Goal: Task Accomplishment & Management: Use online tool/utility

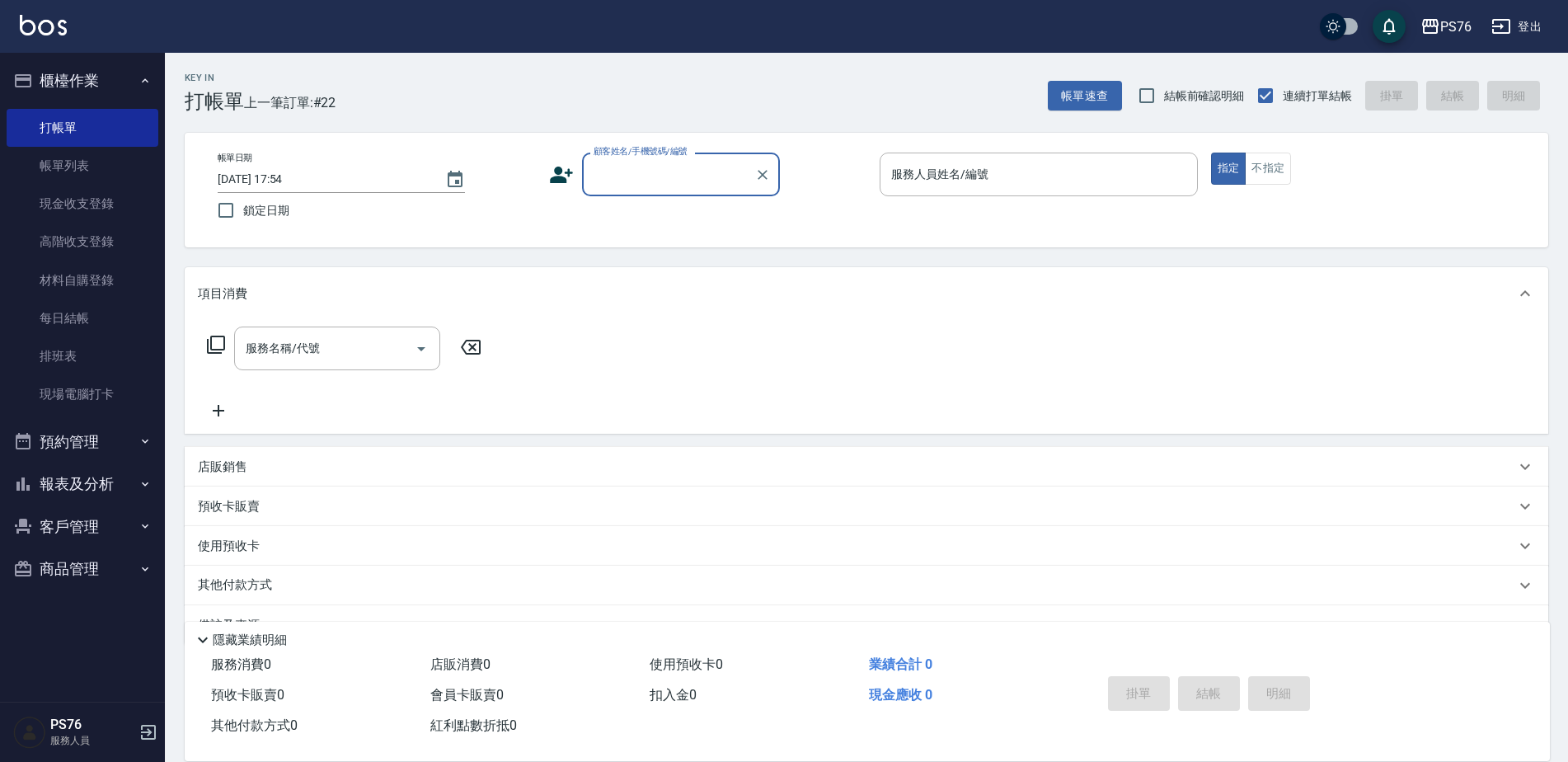
click at [667, 151] on label "顧客姓名/手機號碼/編號" at bounding box center [641, 151] width 94 height 12
click at [667, 160] on input "顧客姓名/手機號碼/編號" at bounding box center [668, 173] width 159 height 29
click at [667, 181] on input "顧客姓名/手機號碼/編號" at bounding box center [668, 173] width 159 height 29
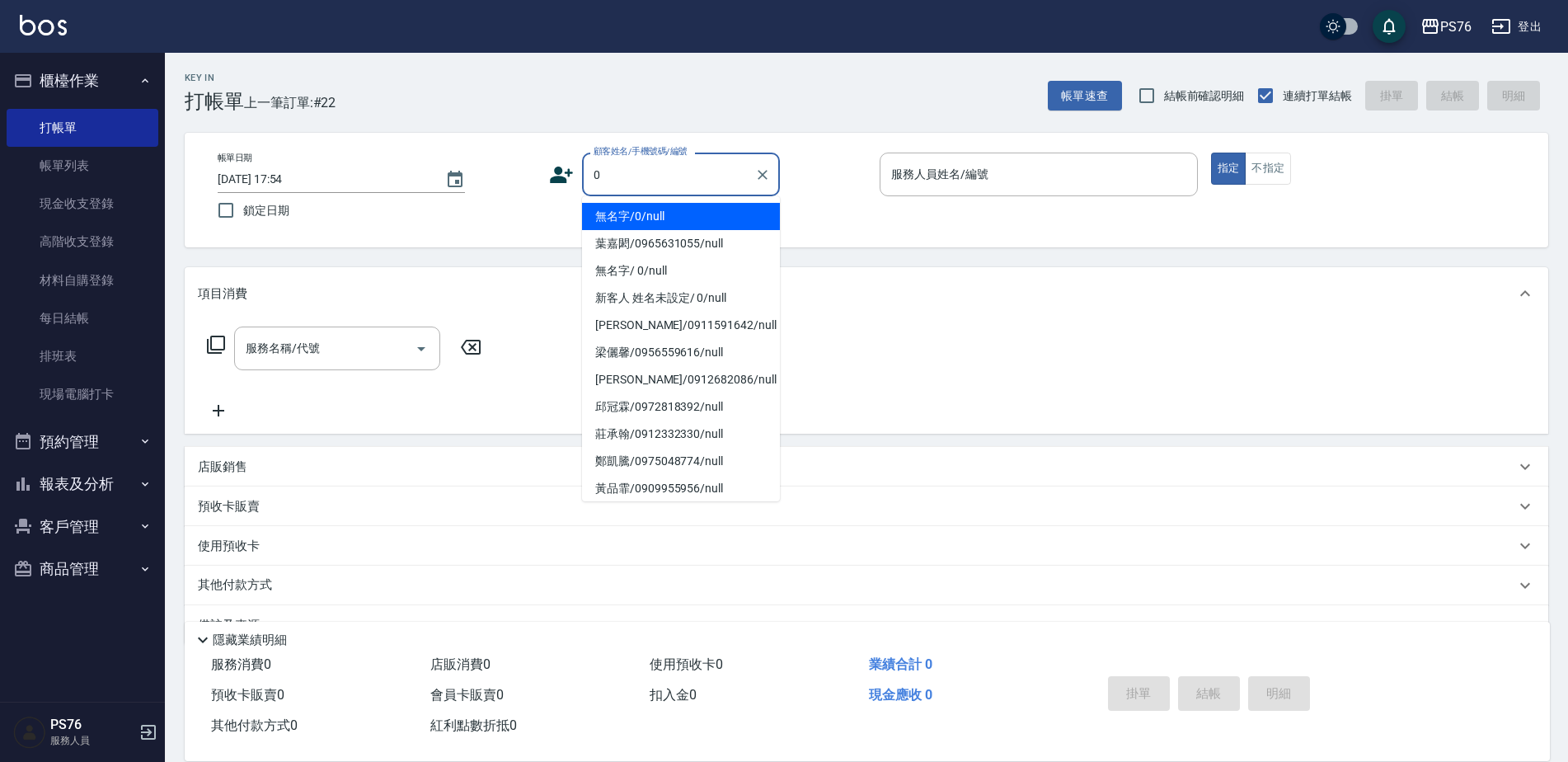
type input "無名字/0/null"
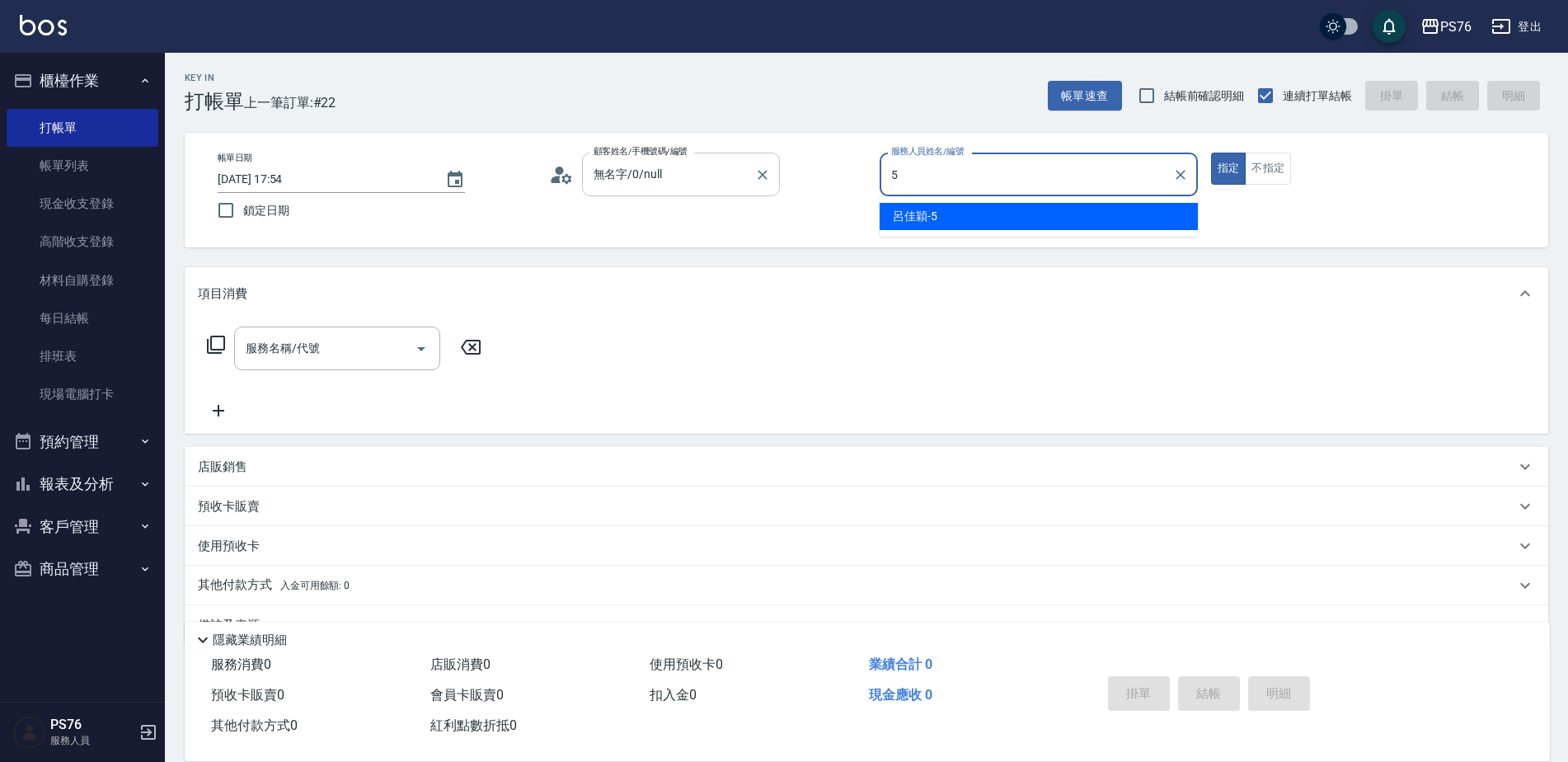
type input "呂佳穎-5"
type button "true"
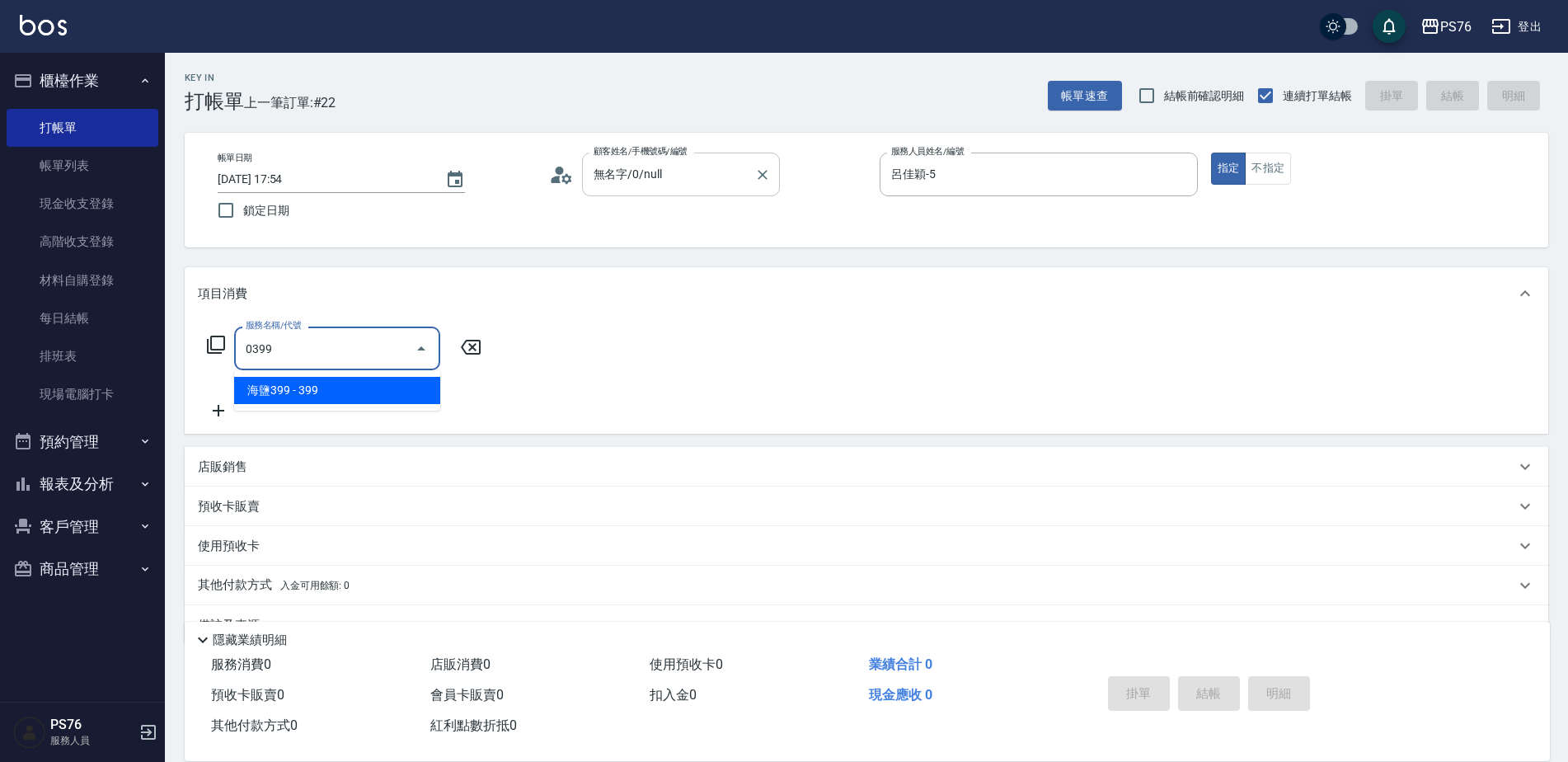
type input "海鹽399(0399)"
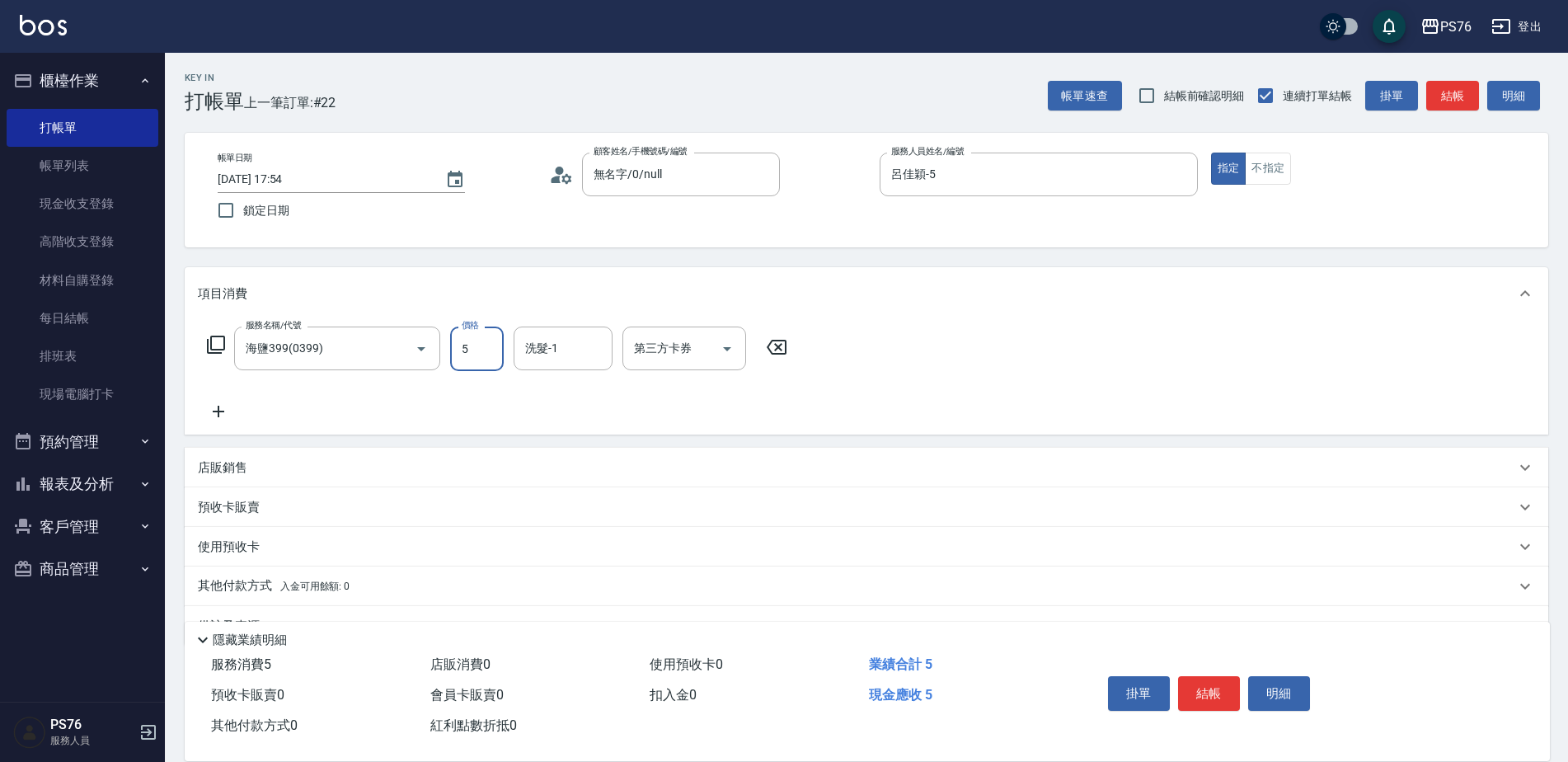
click at [493, 335] on input "5" at bounding box center [477, 348] width 54 height 44
type input "399"
type input "呂佳穎-5"
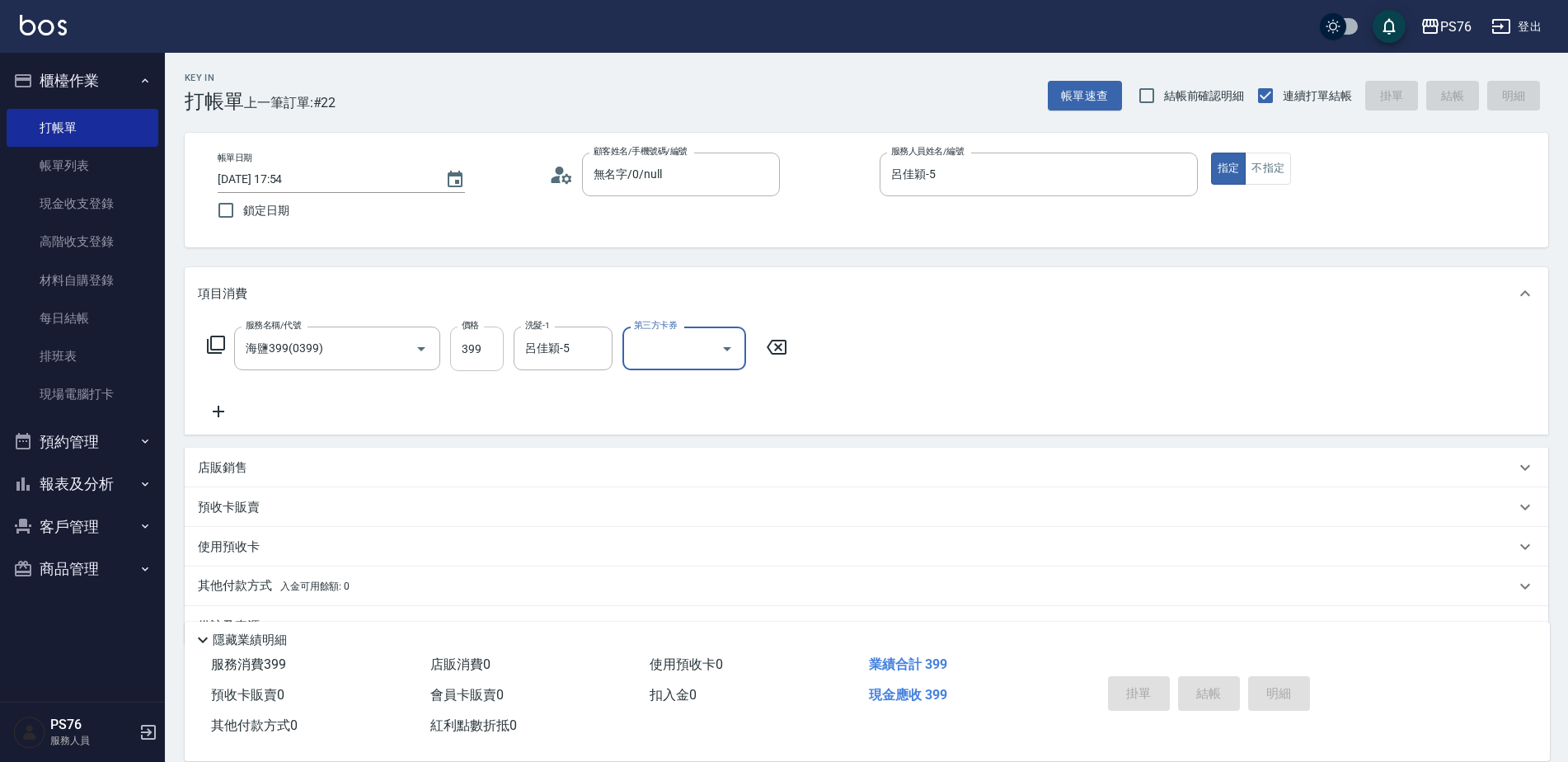
type input "[DATE] 19:51"
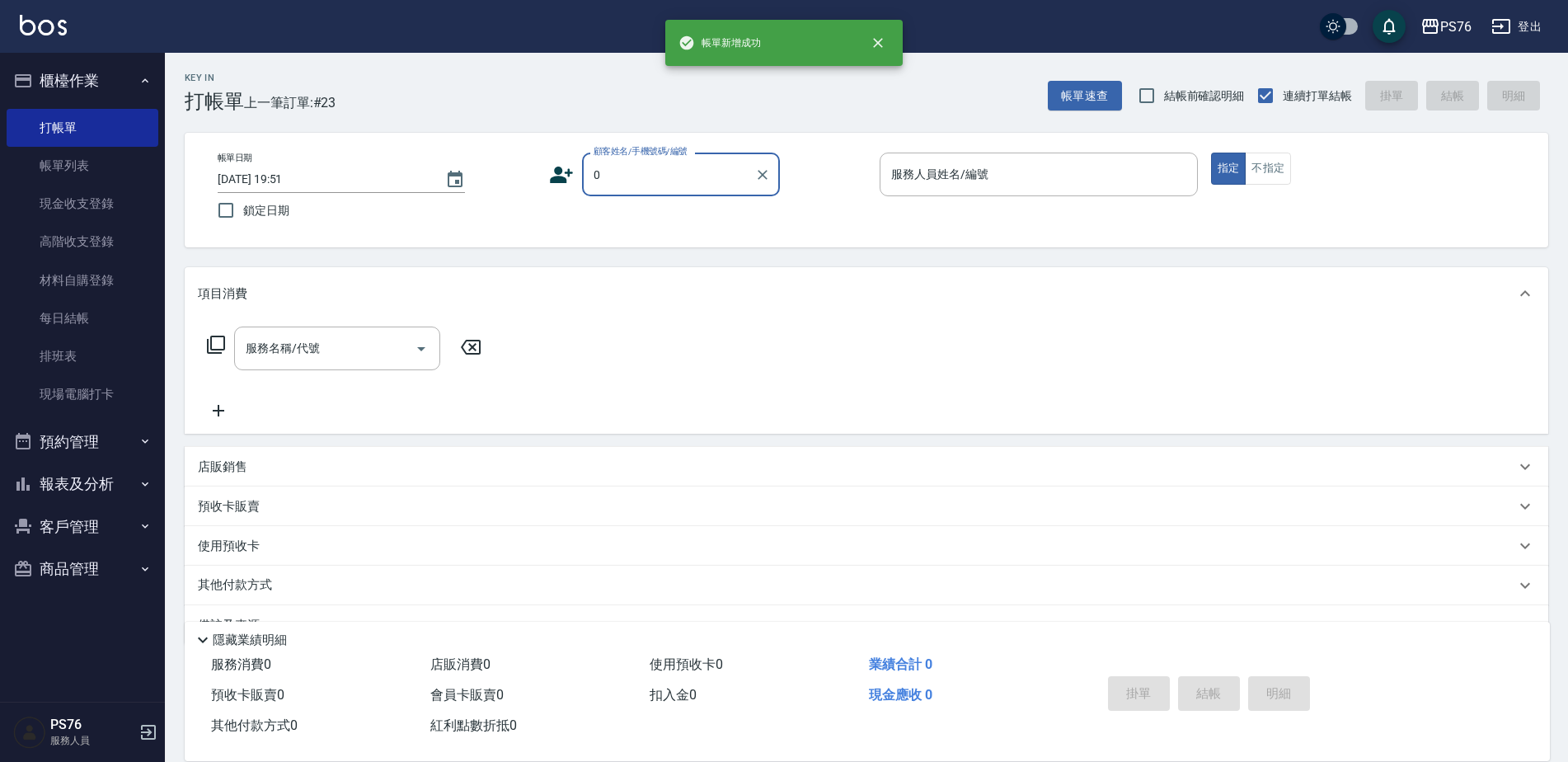
type input "無名字/0/null"
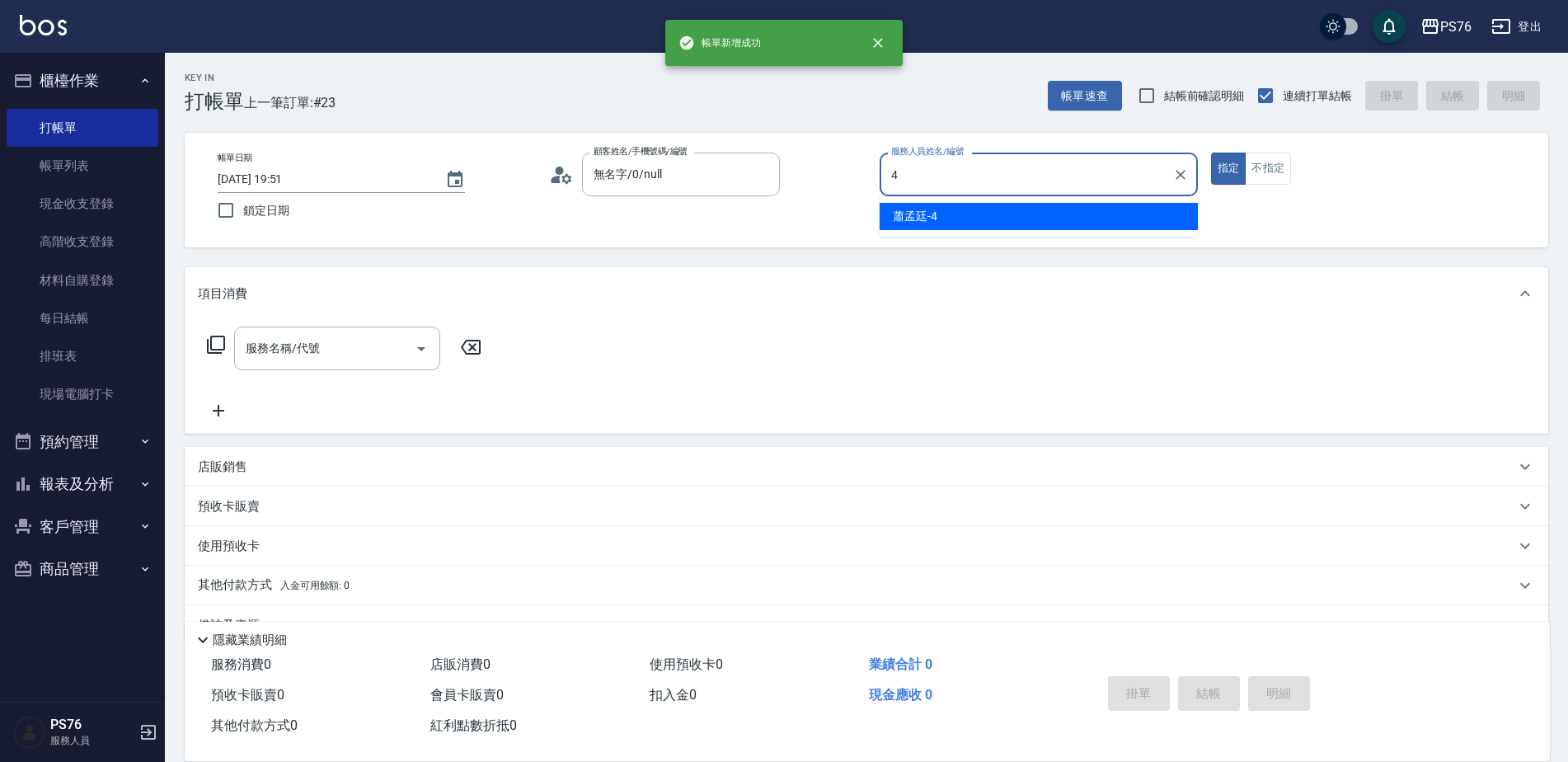
type input "蕭孟廷-4"
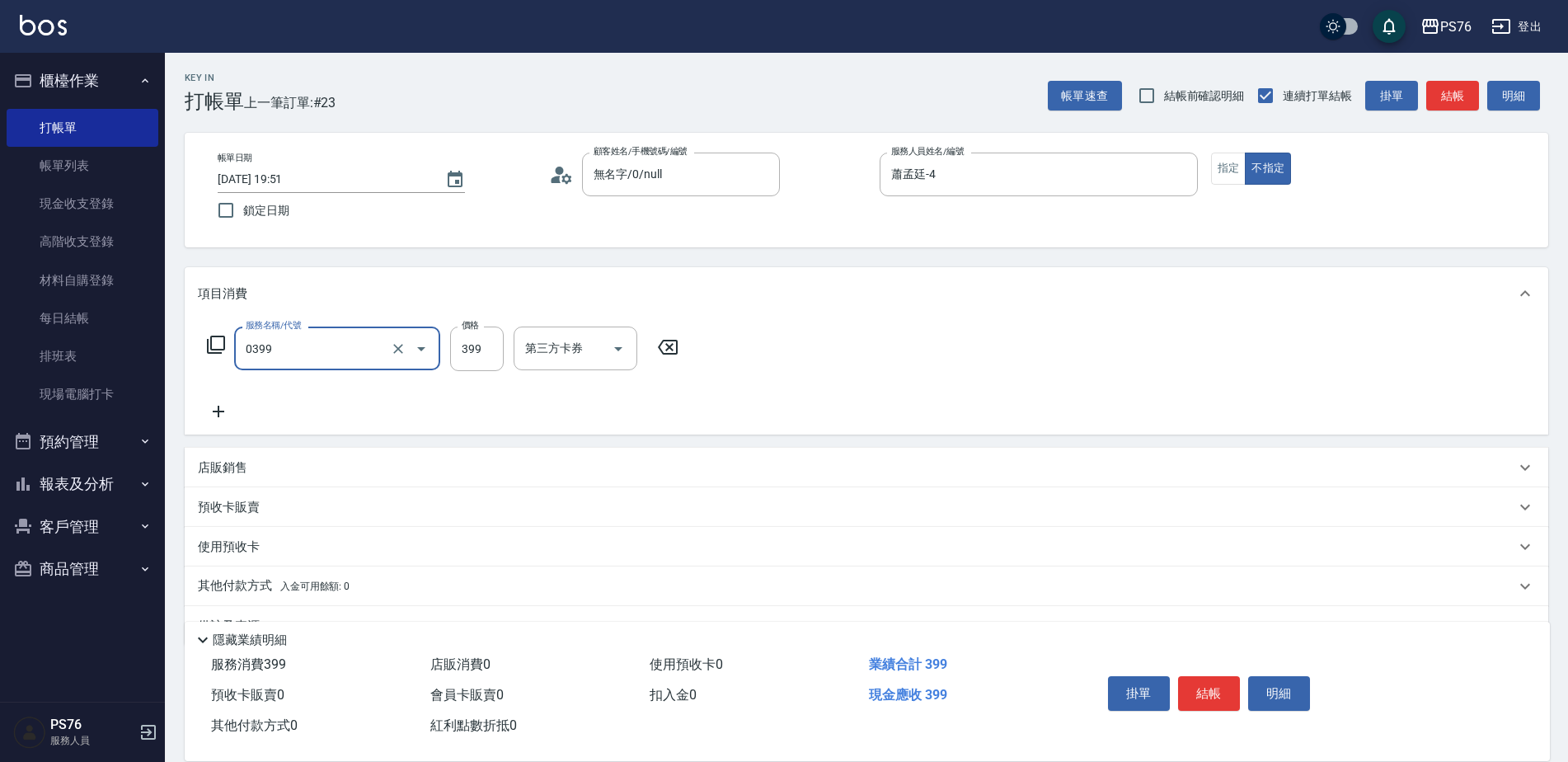
type input "海鹽399(0399)"
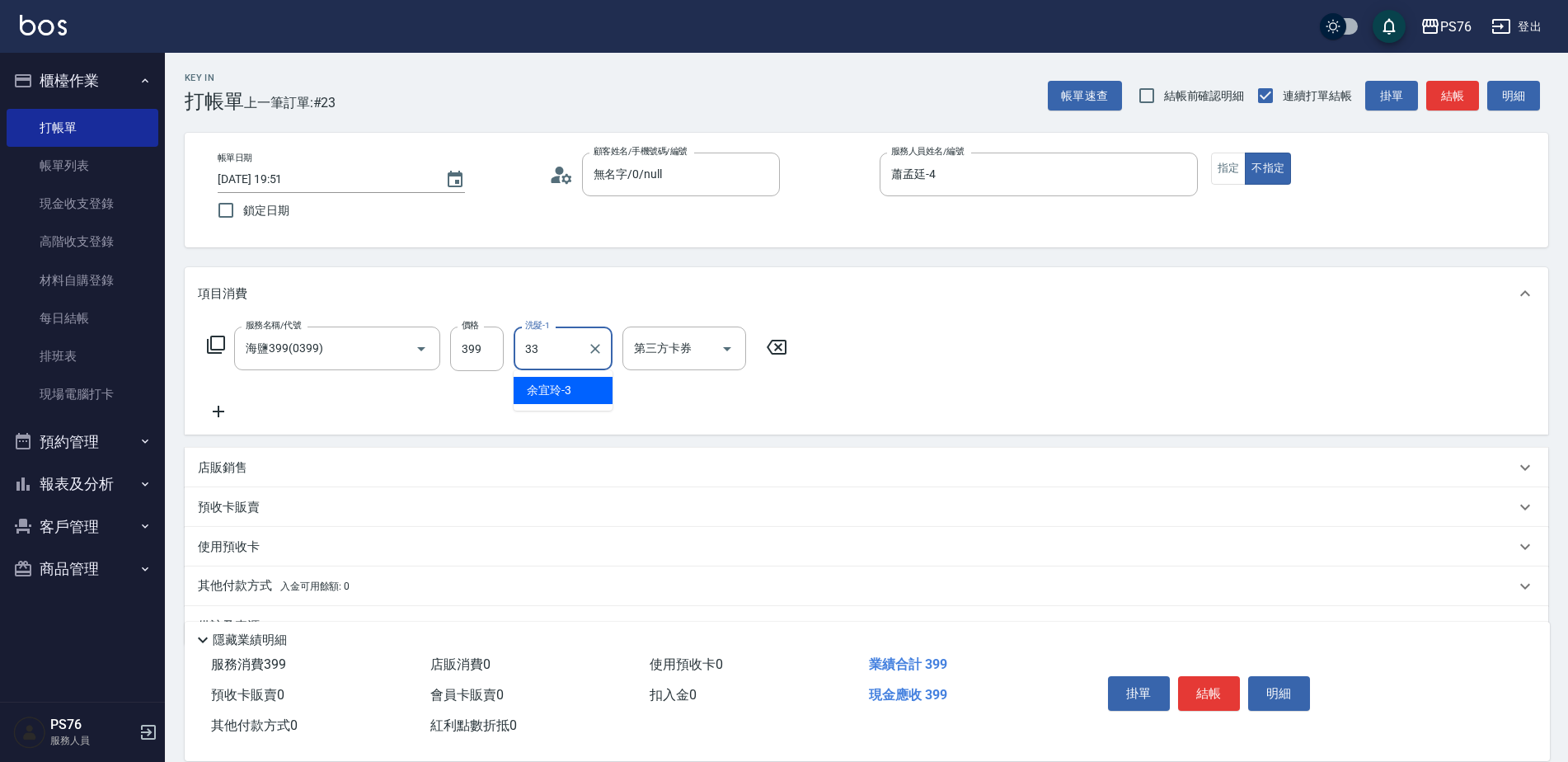
type input "[PERSON_NAME]33"
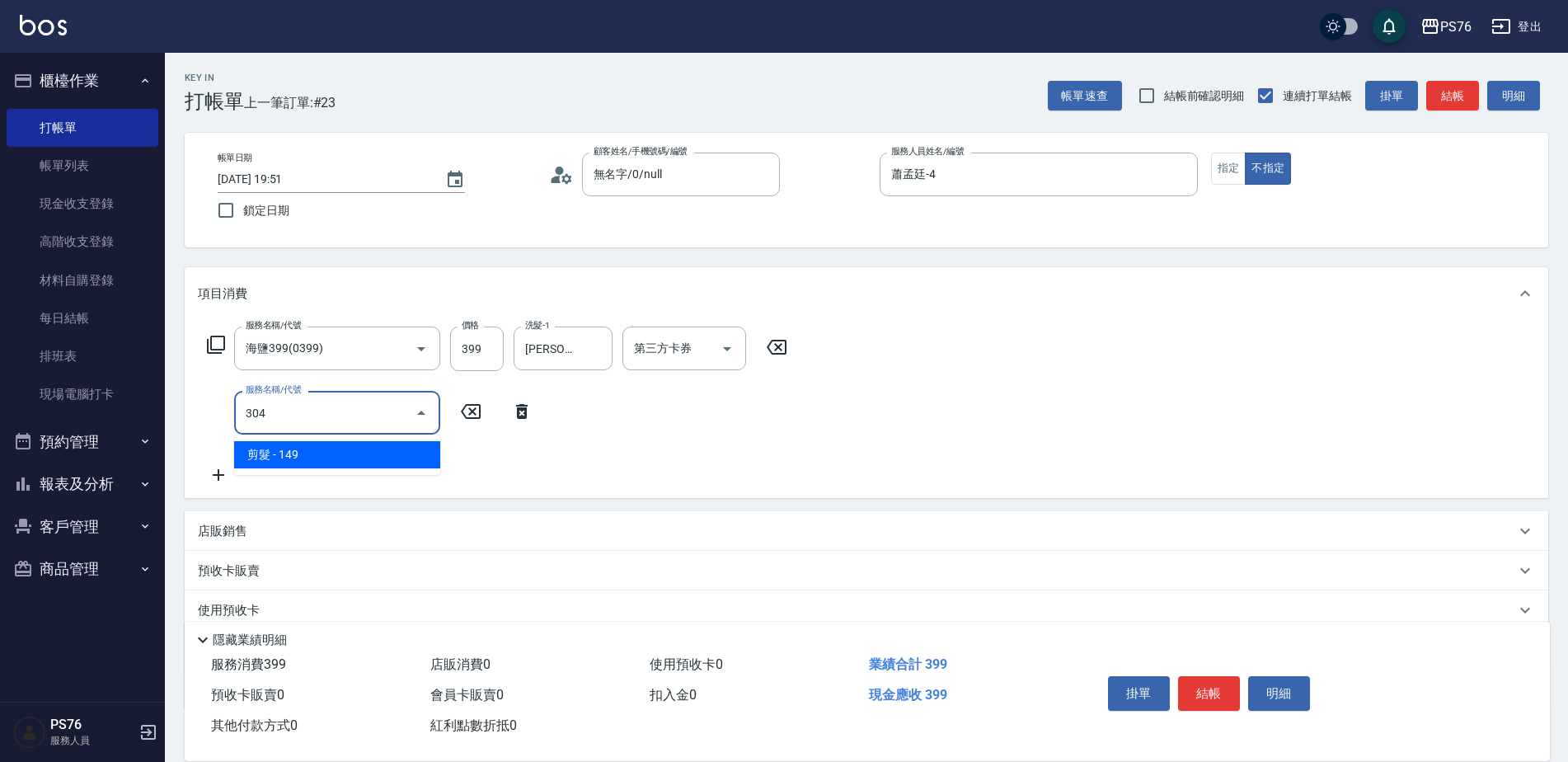
type input "剪髮(304)"
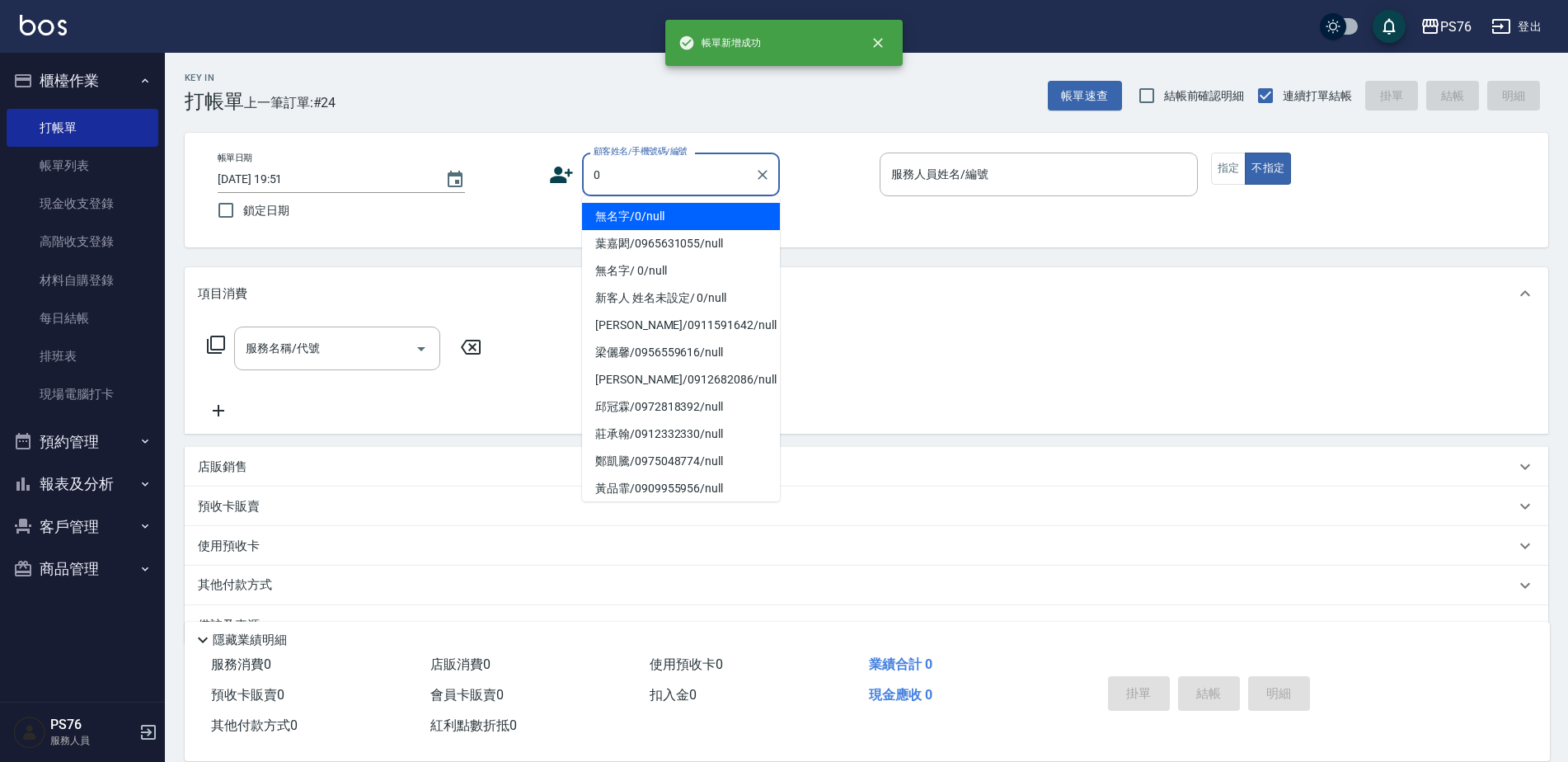
type input "無名字/0/null"
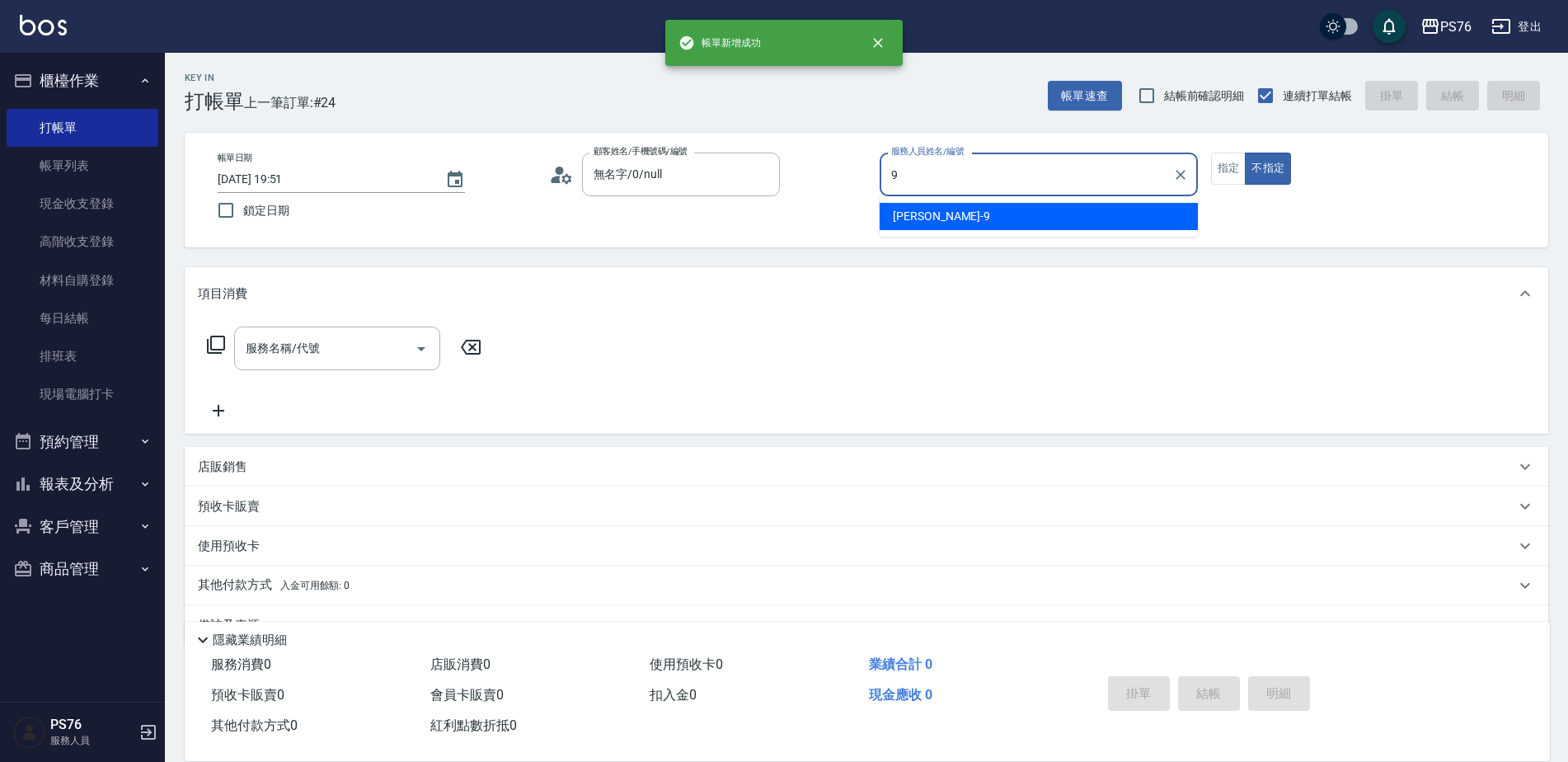
type input "[PERSON_NAME]-9"
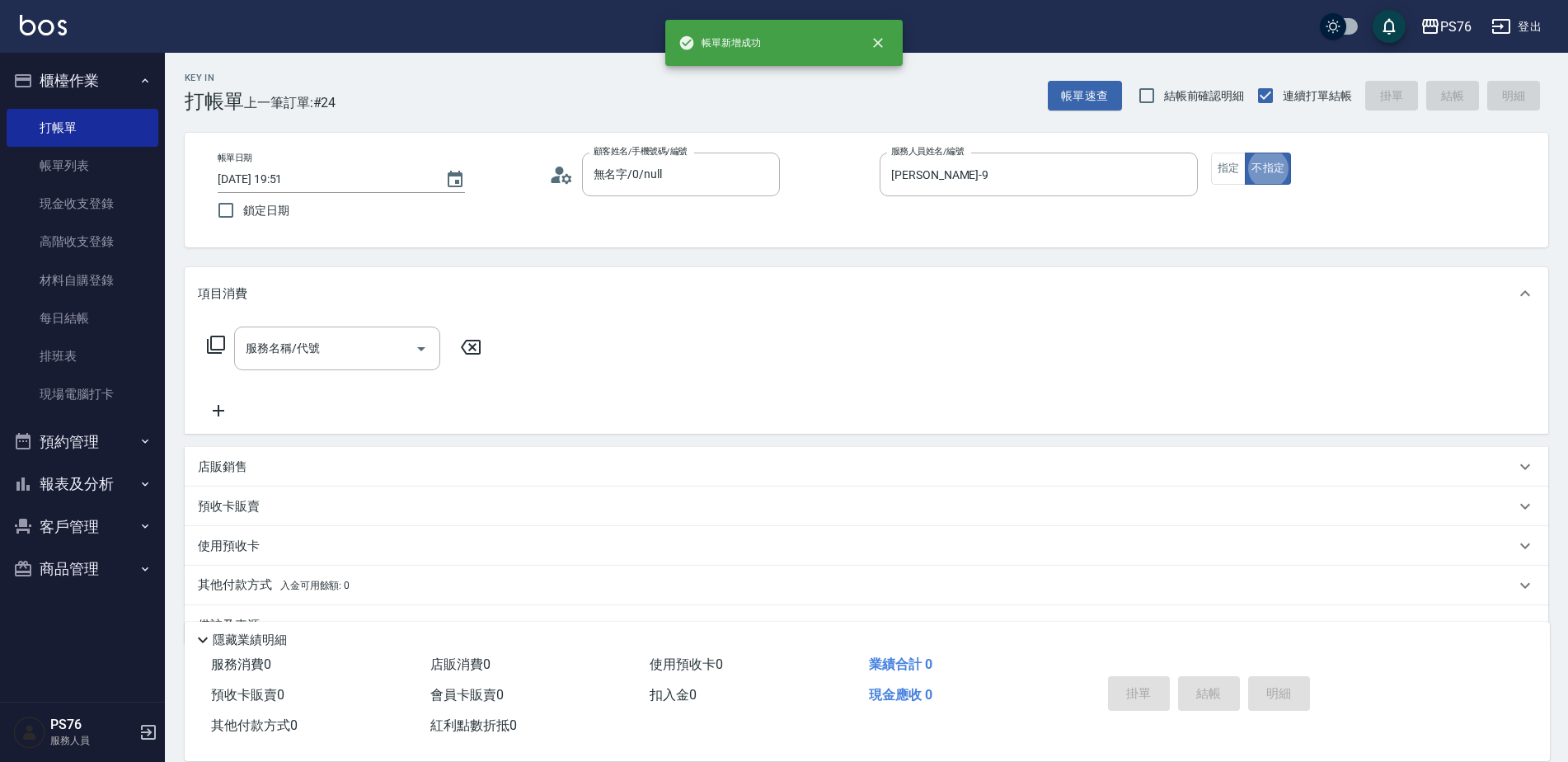
type button "false"
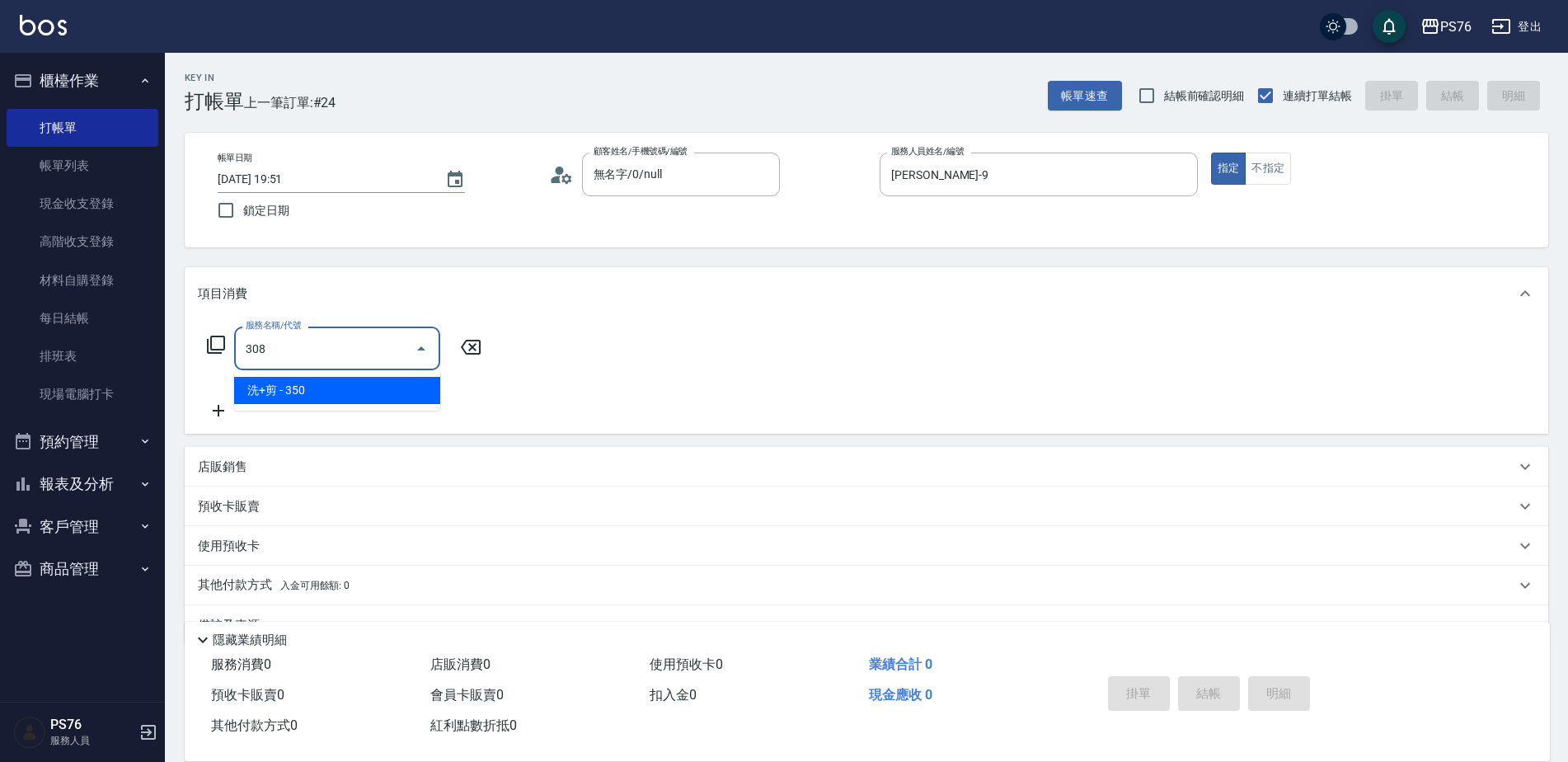
type input "洗+剪(308)"
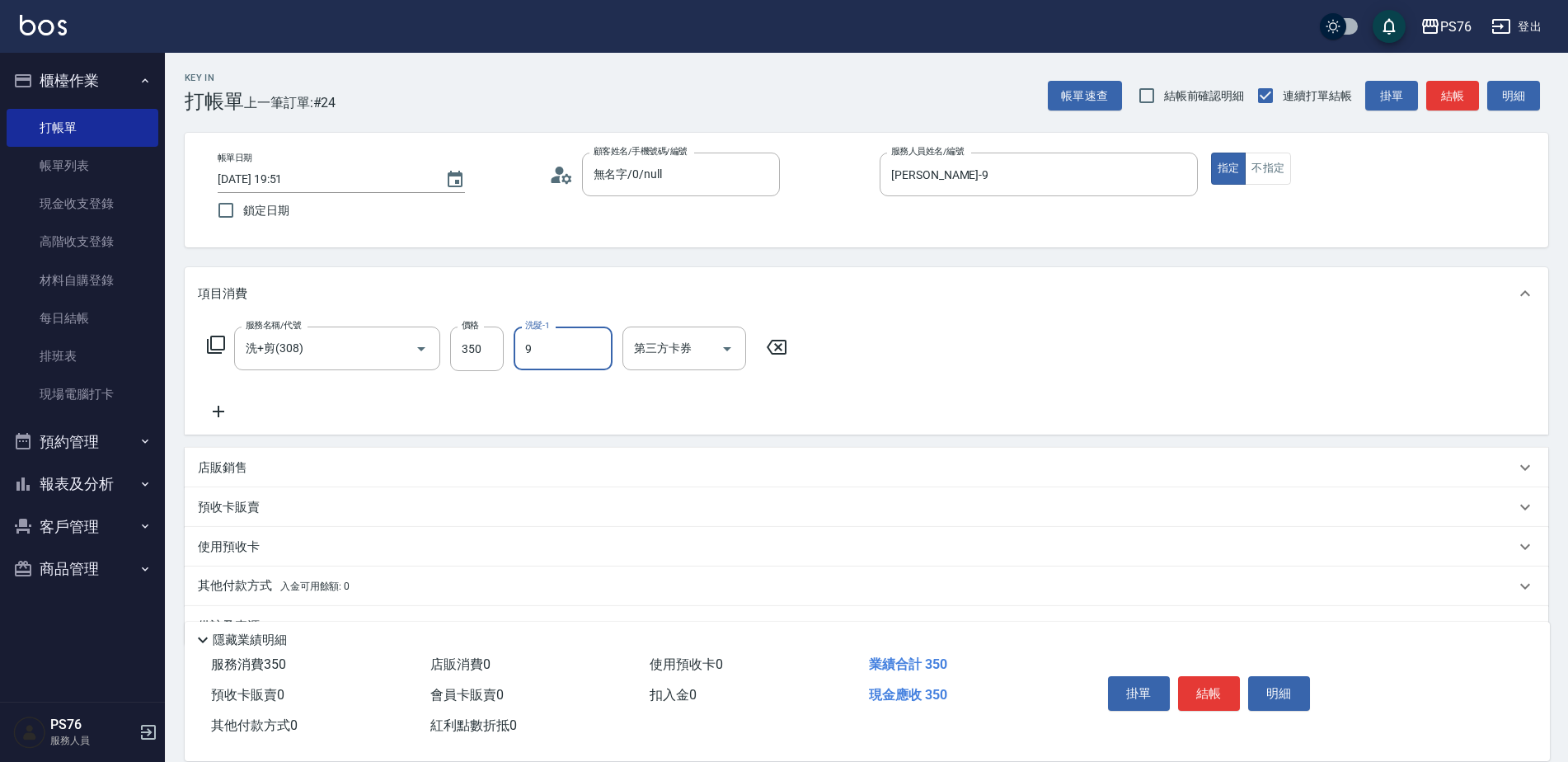
type input "[PERSON_NAME]-9"
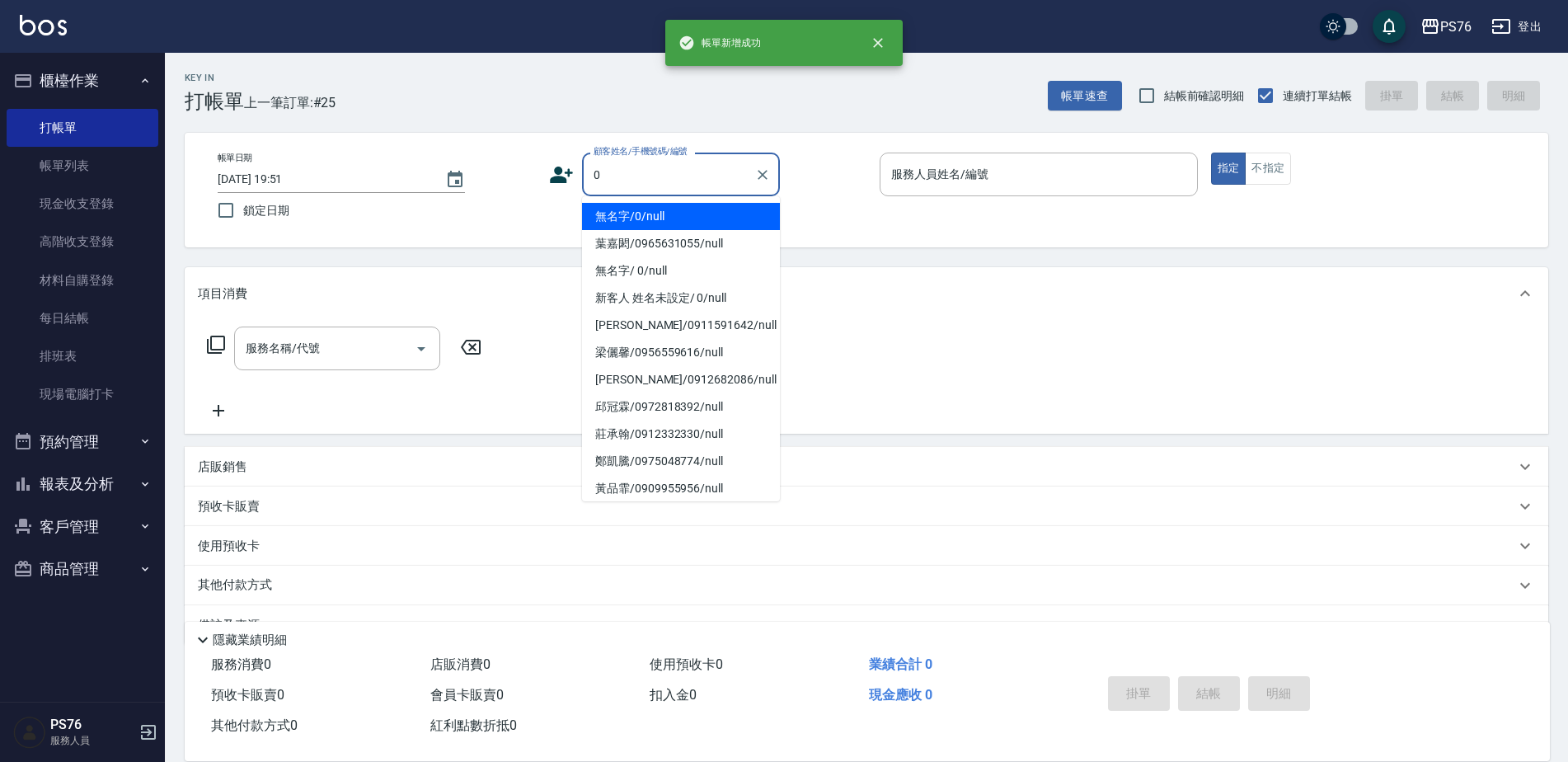
type input "無名字/0/null"
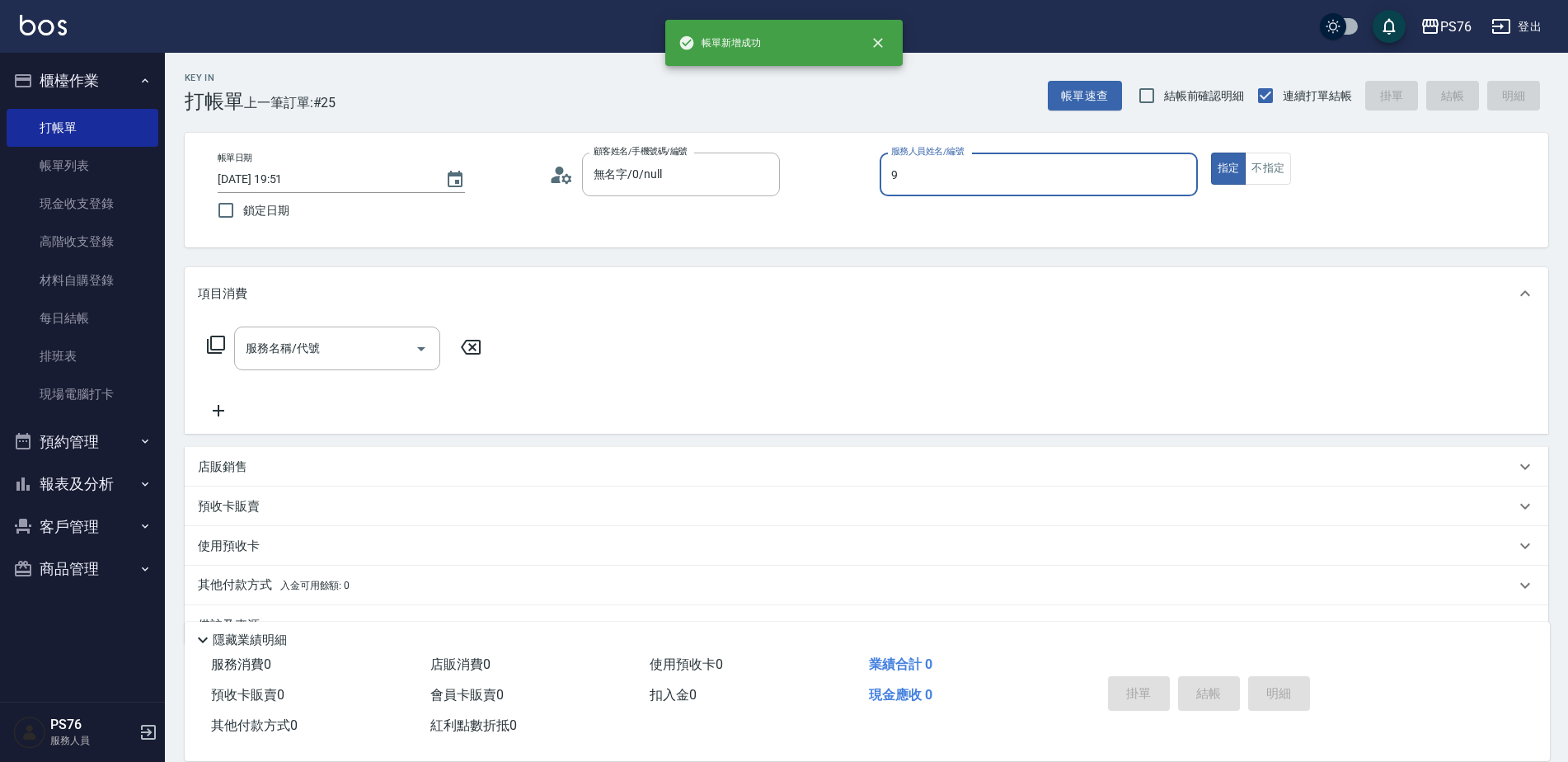
type input "[PERSON_NAME]-9"
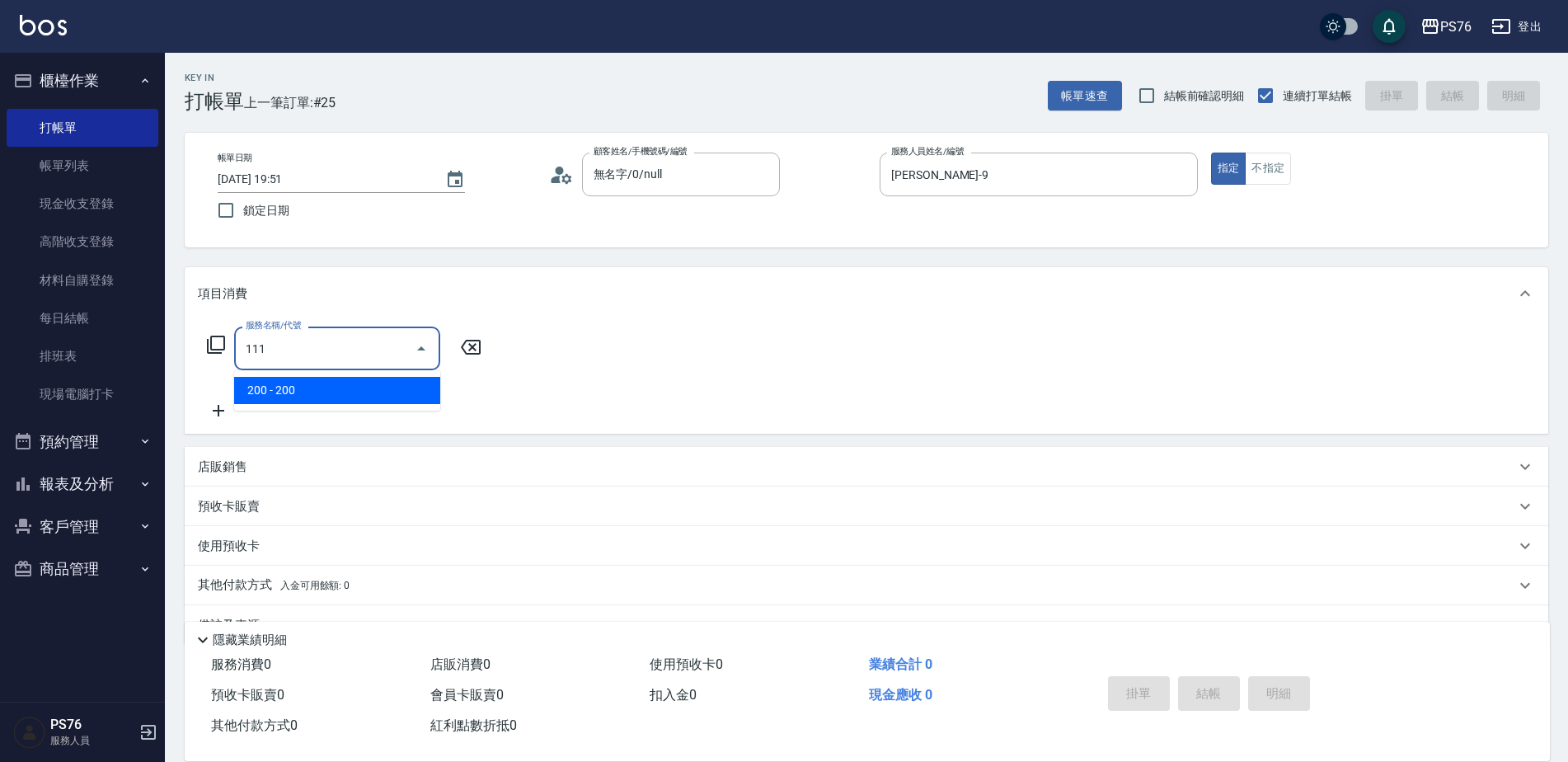
type input "200(111)"
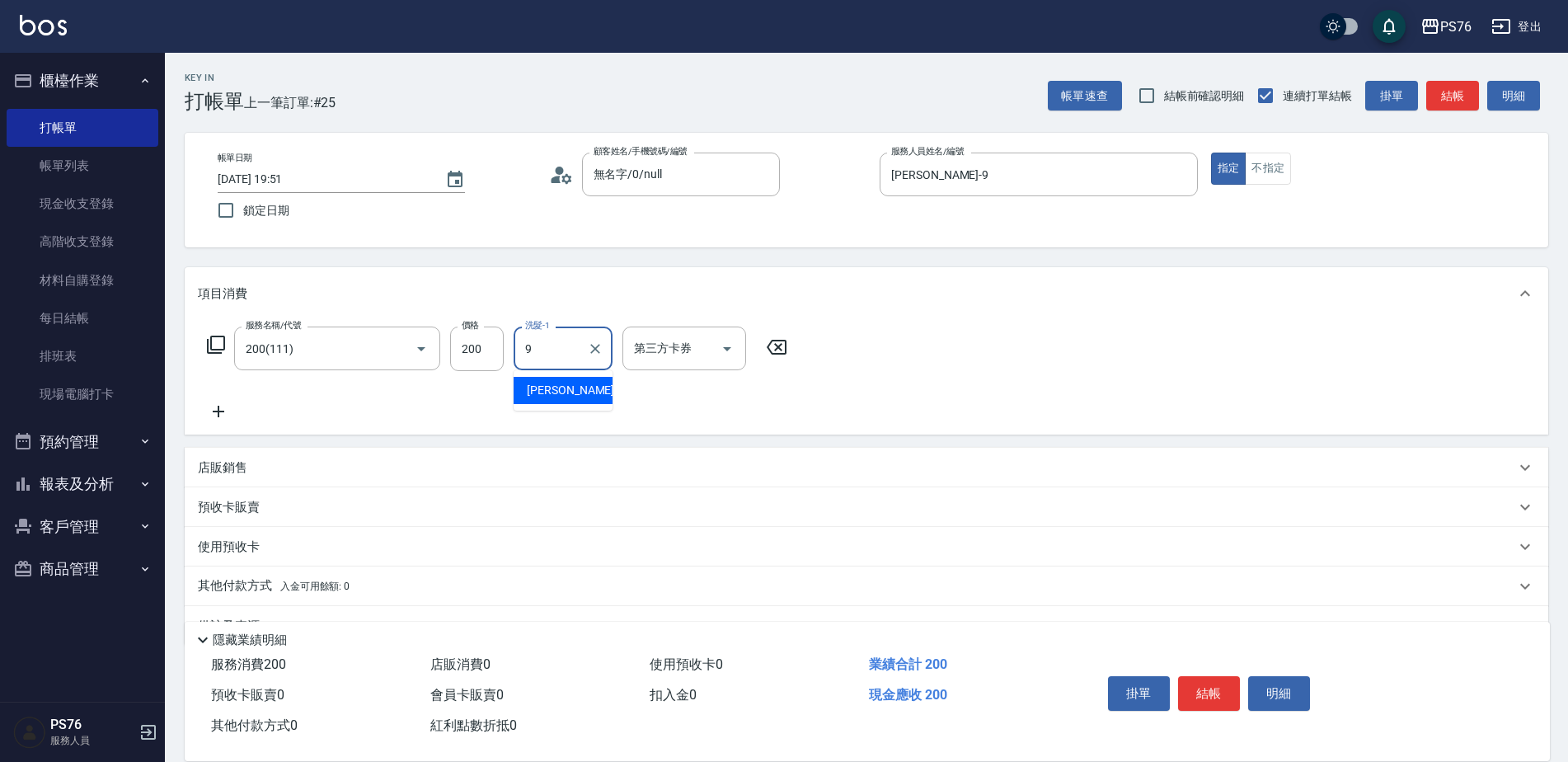
type input "[PERSON_NAME]-9"
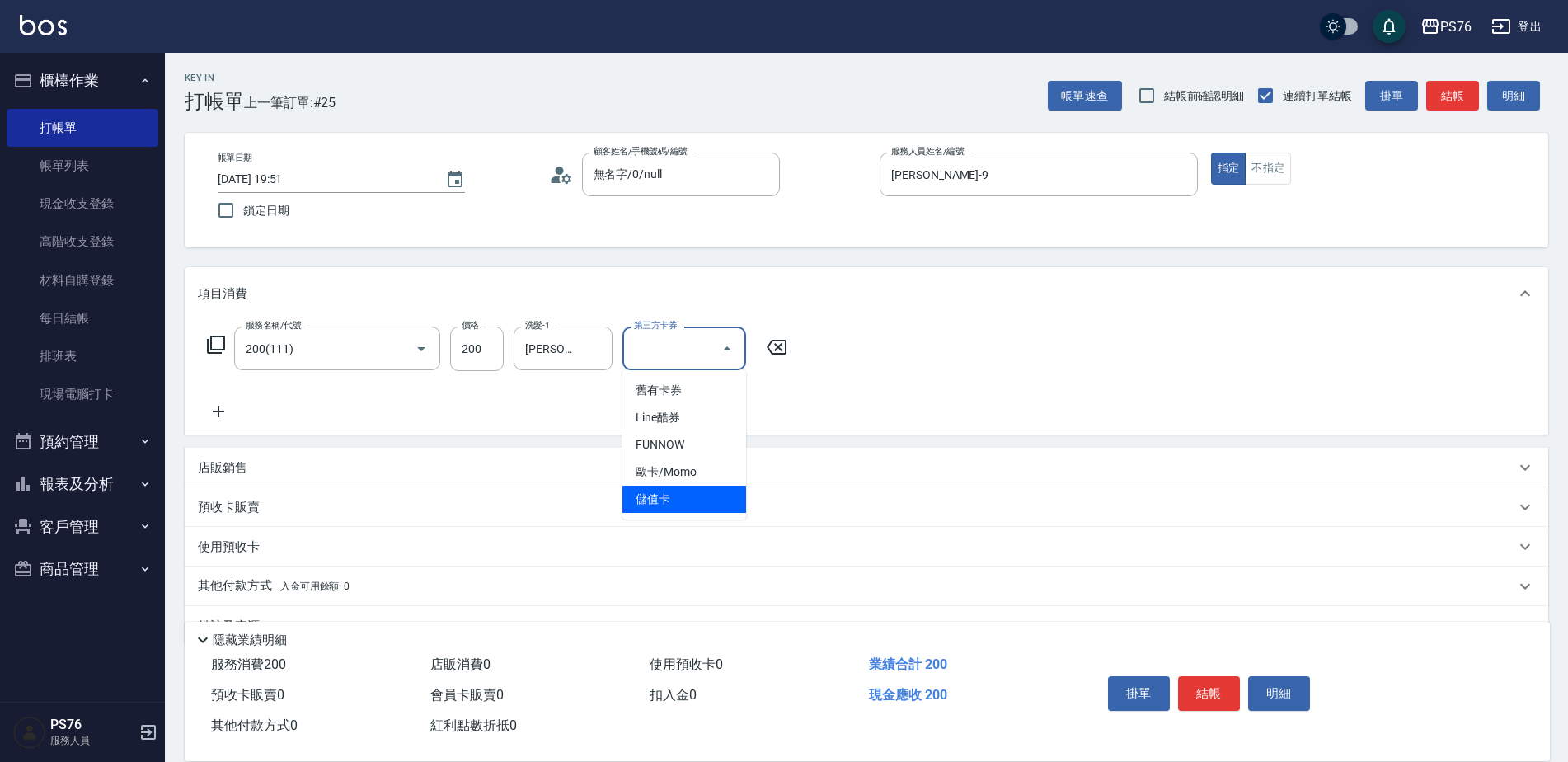
type input "儲值卡"
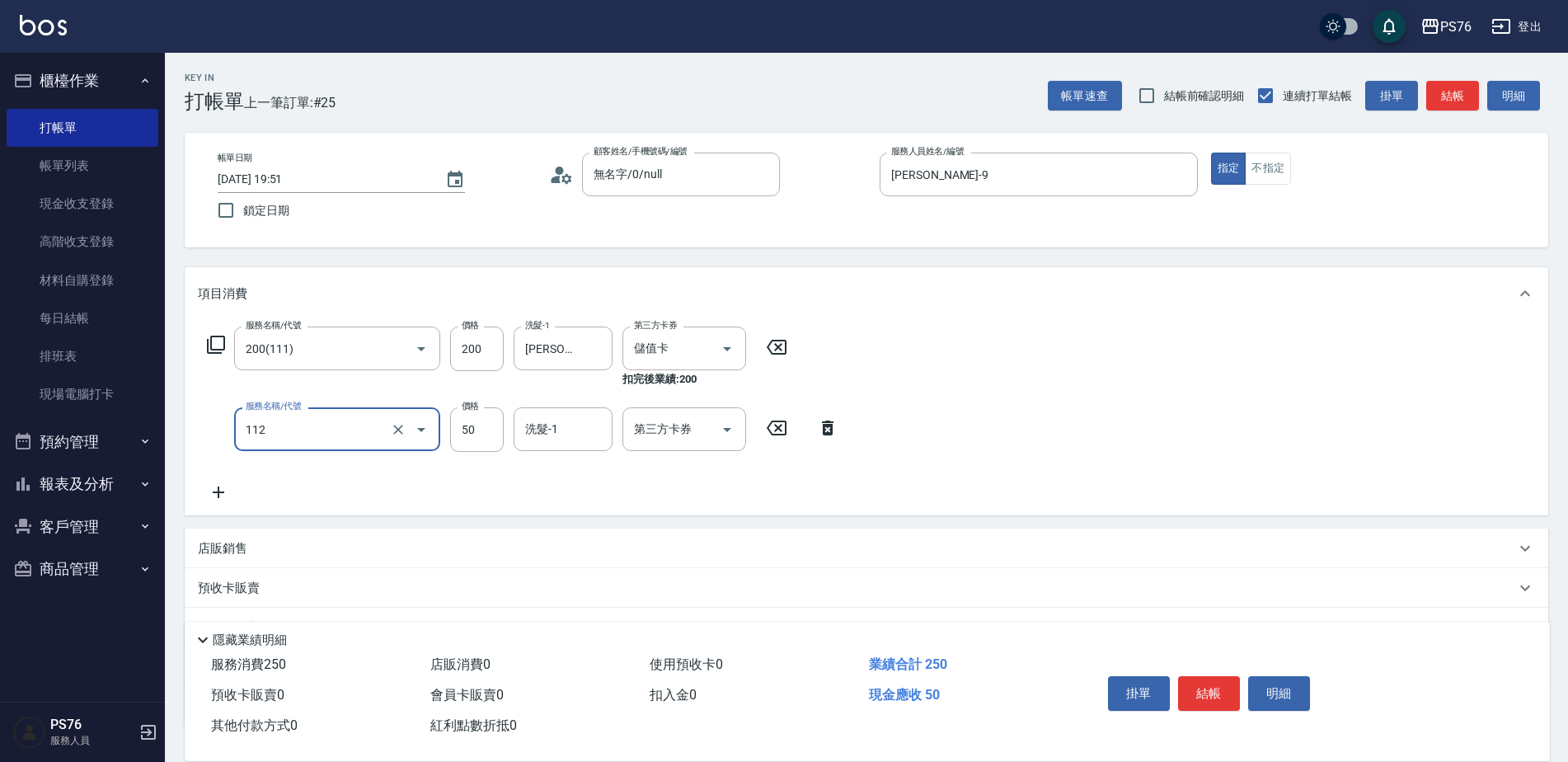
type input "精油50(112)"
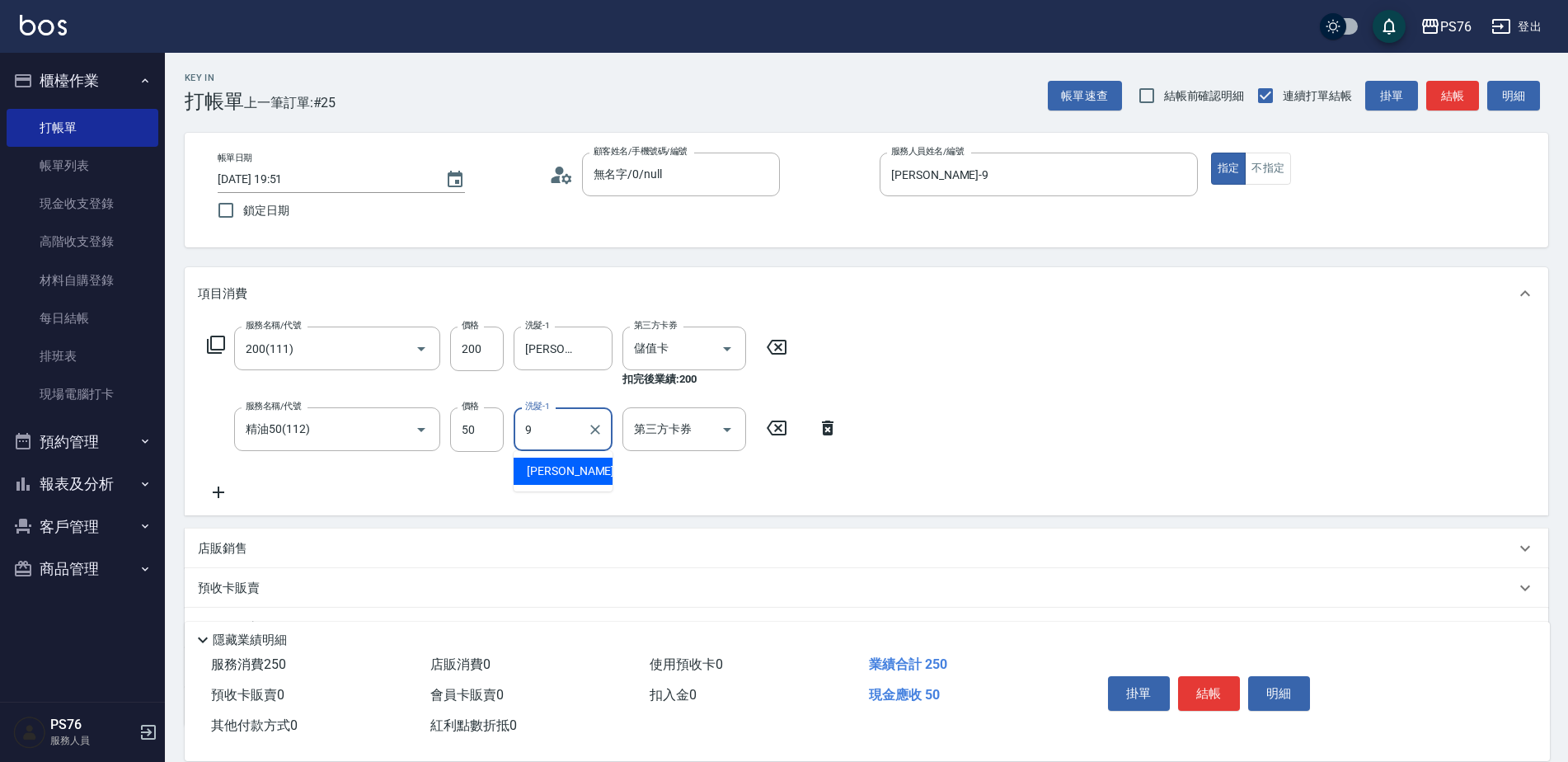
type input "[PERSON_NAME]-9"
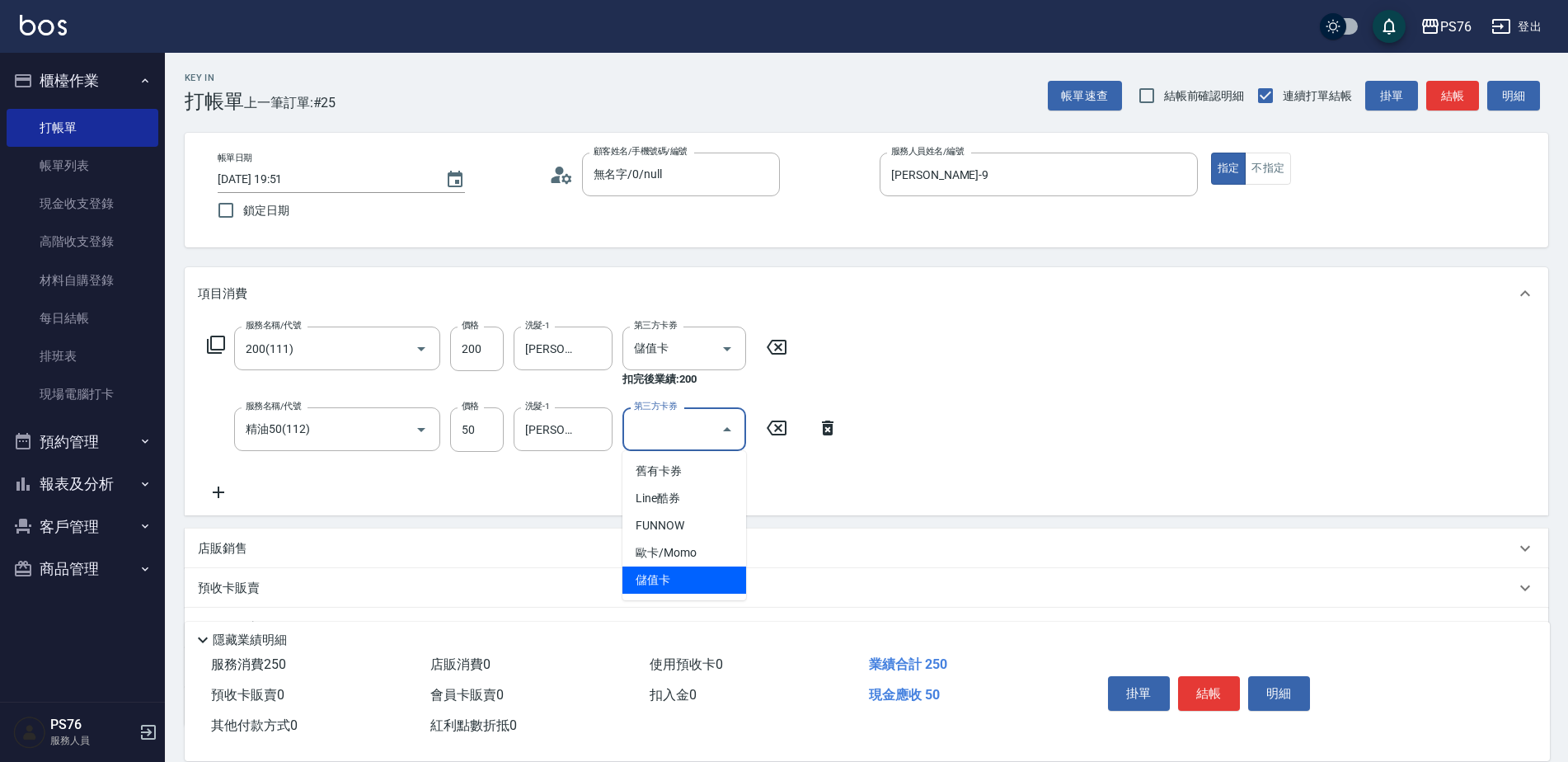
type input "儲值卡"
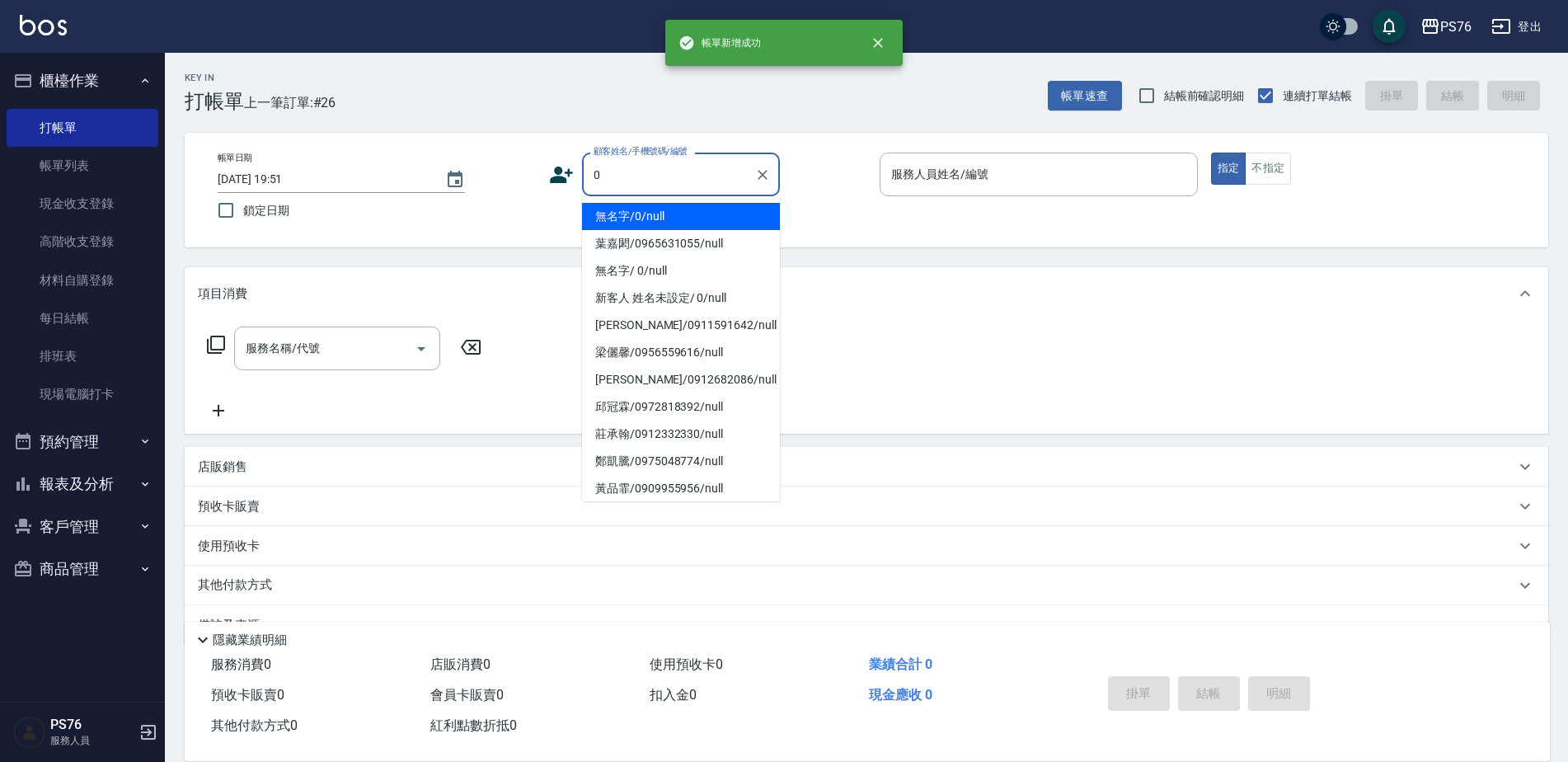
type input "無名字/0/null"
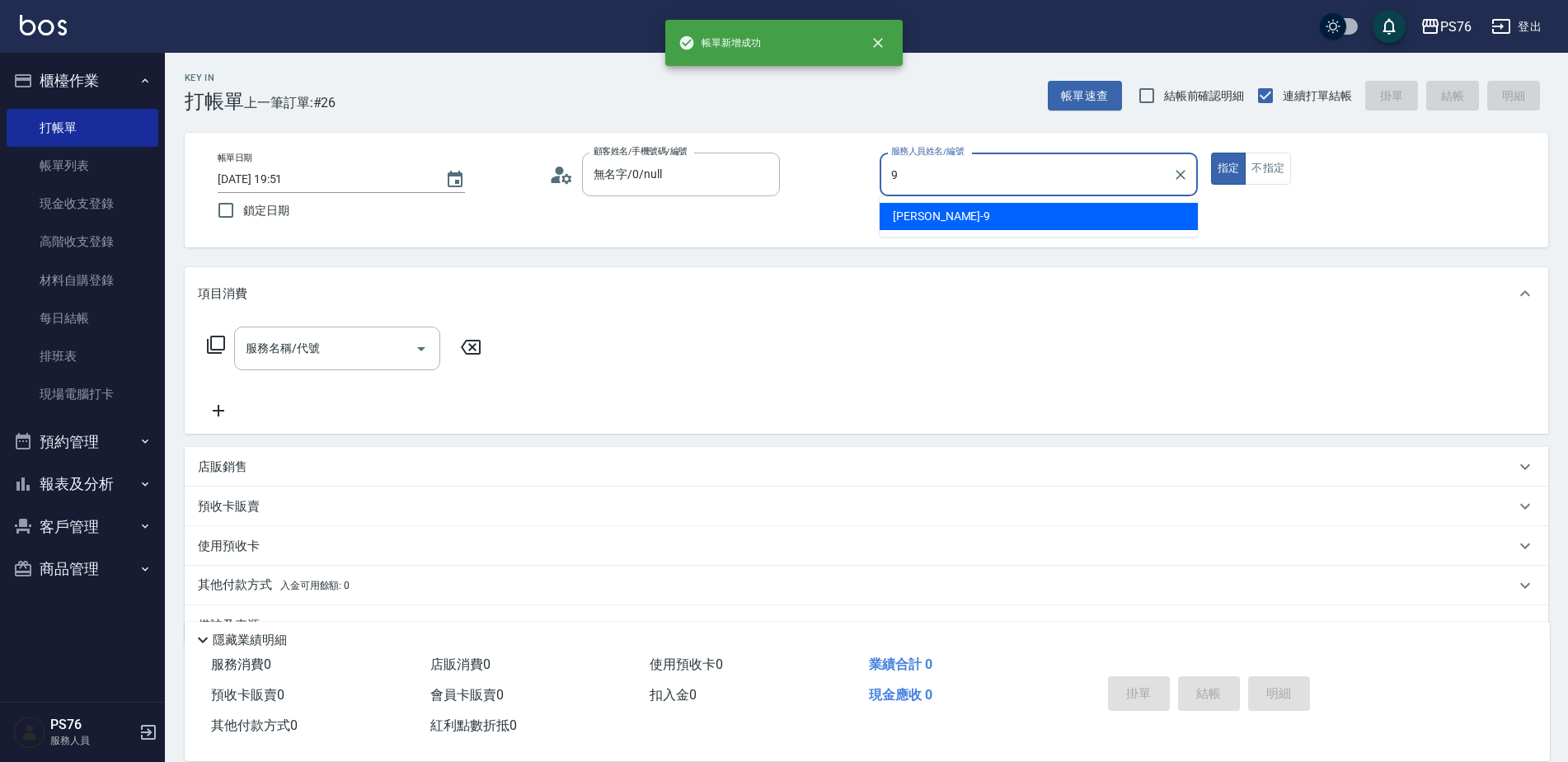
type input "[PERSON_NAME]-9"
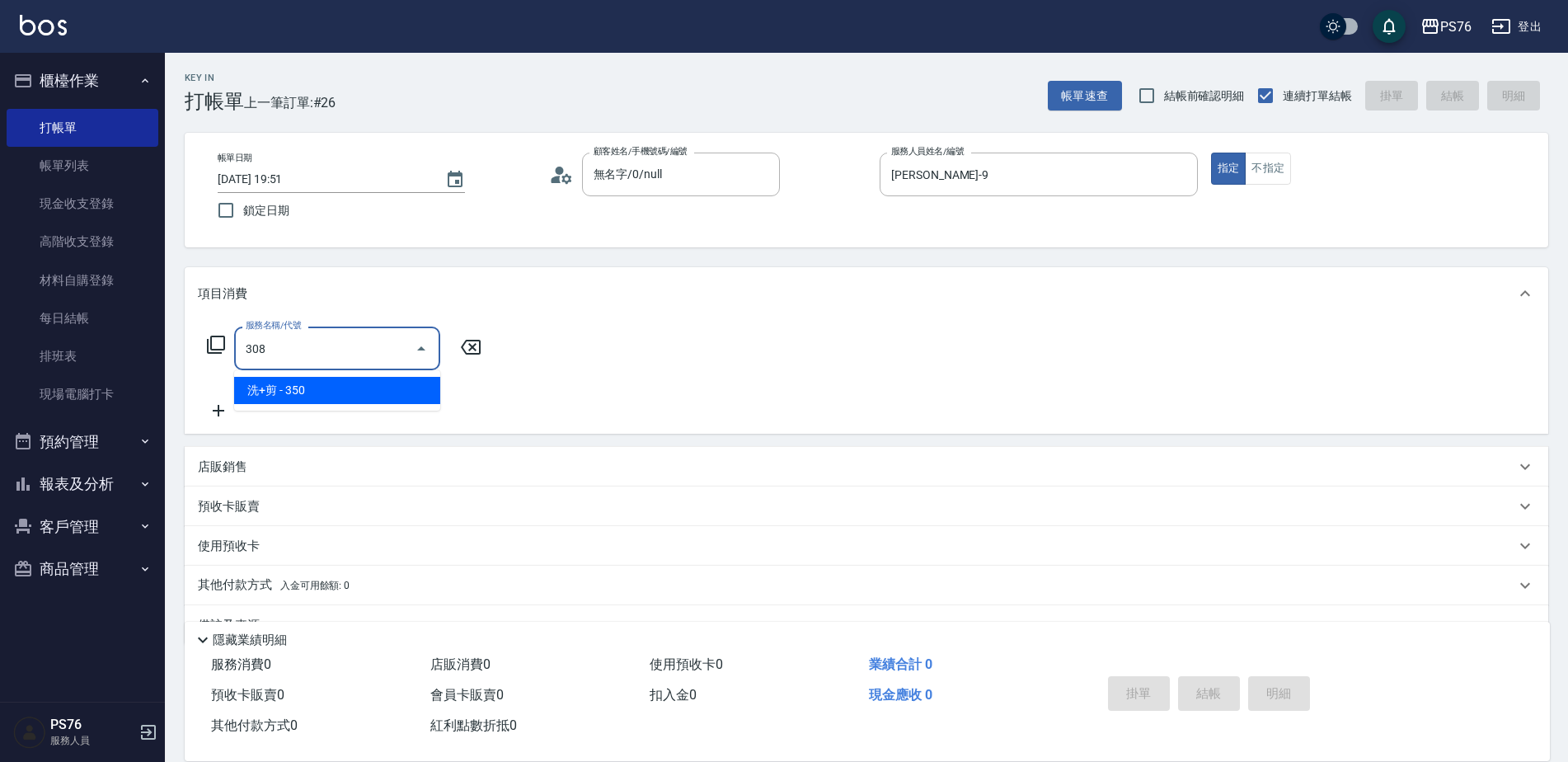
type input "洗+剪(308)"
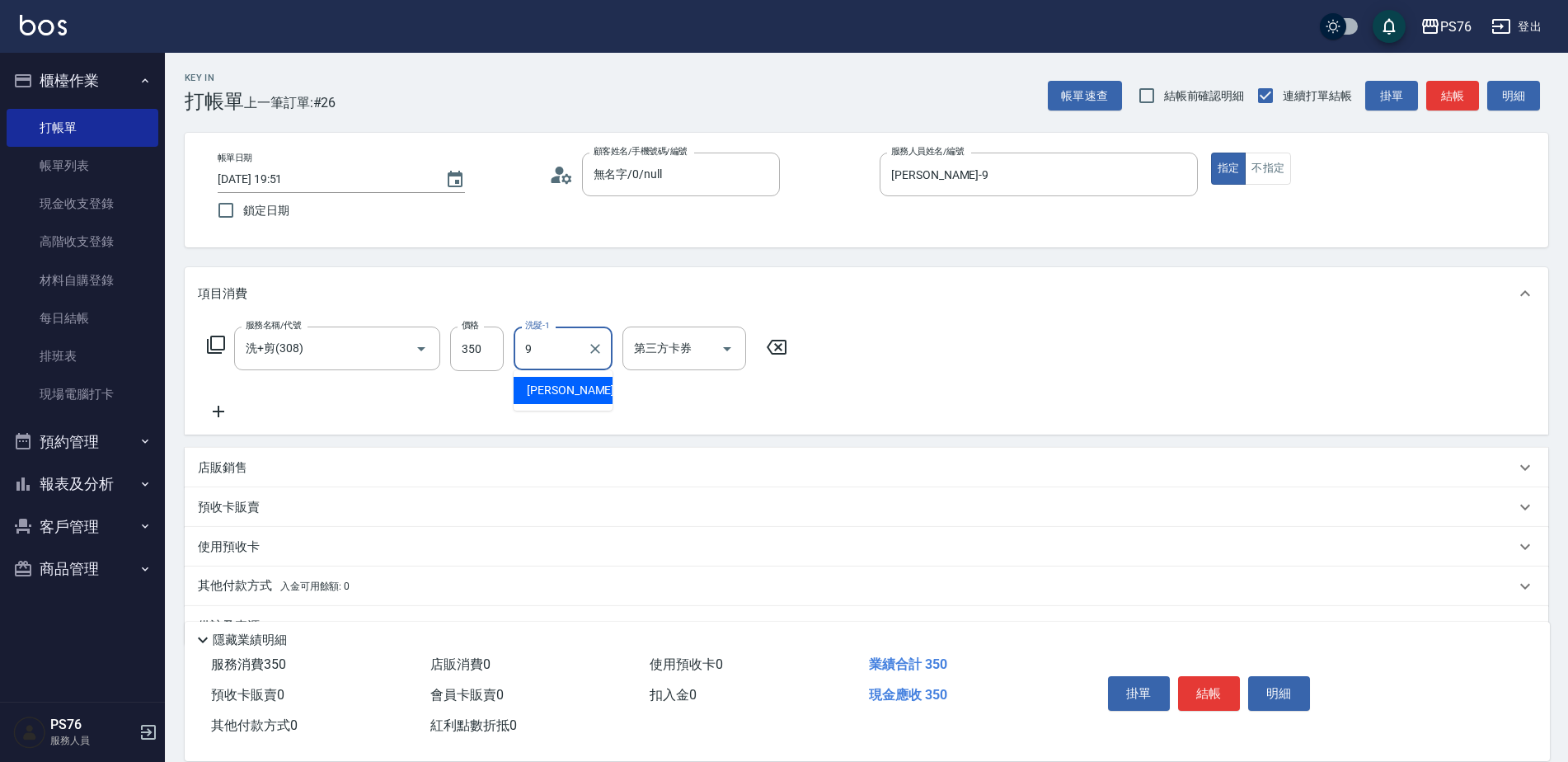
type input "[PERSON_NAME]-9"
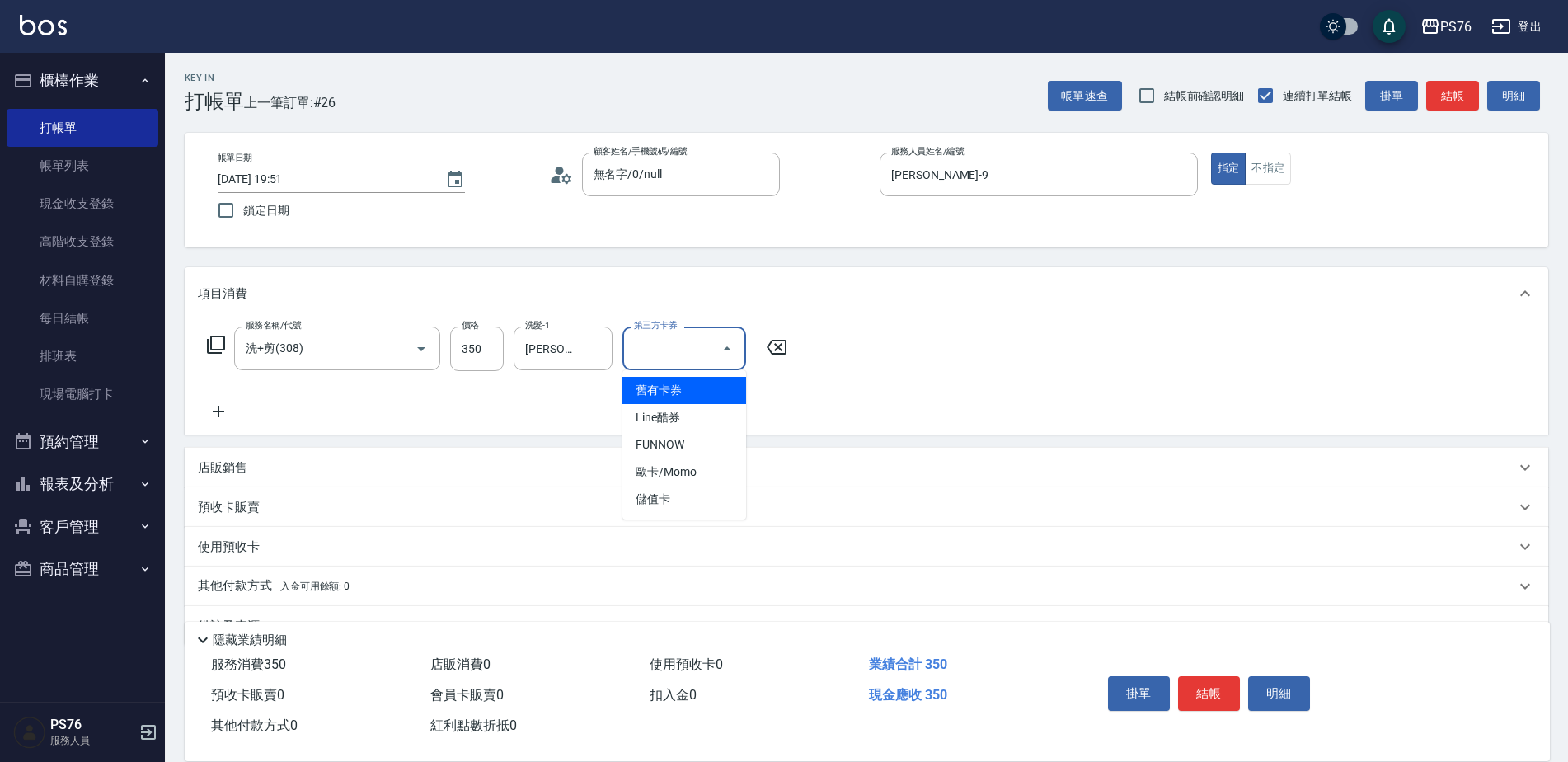
type input "儲值卡"
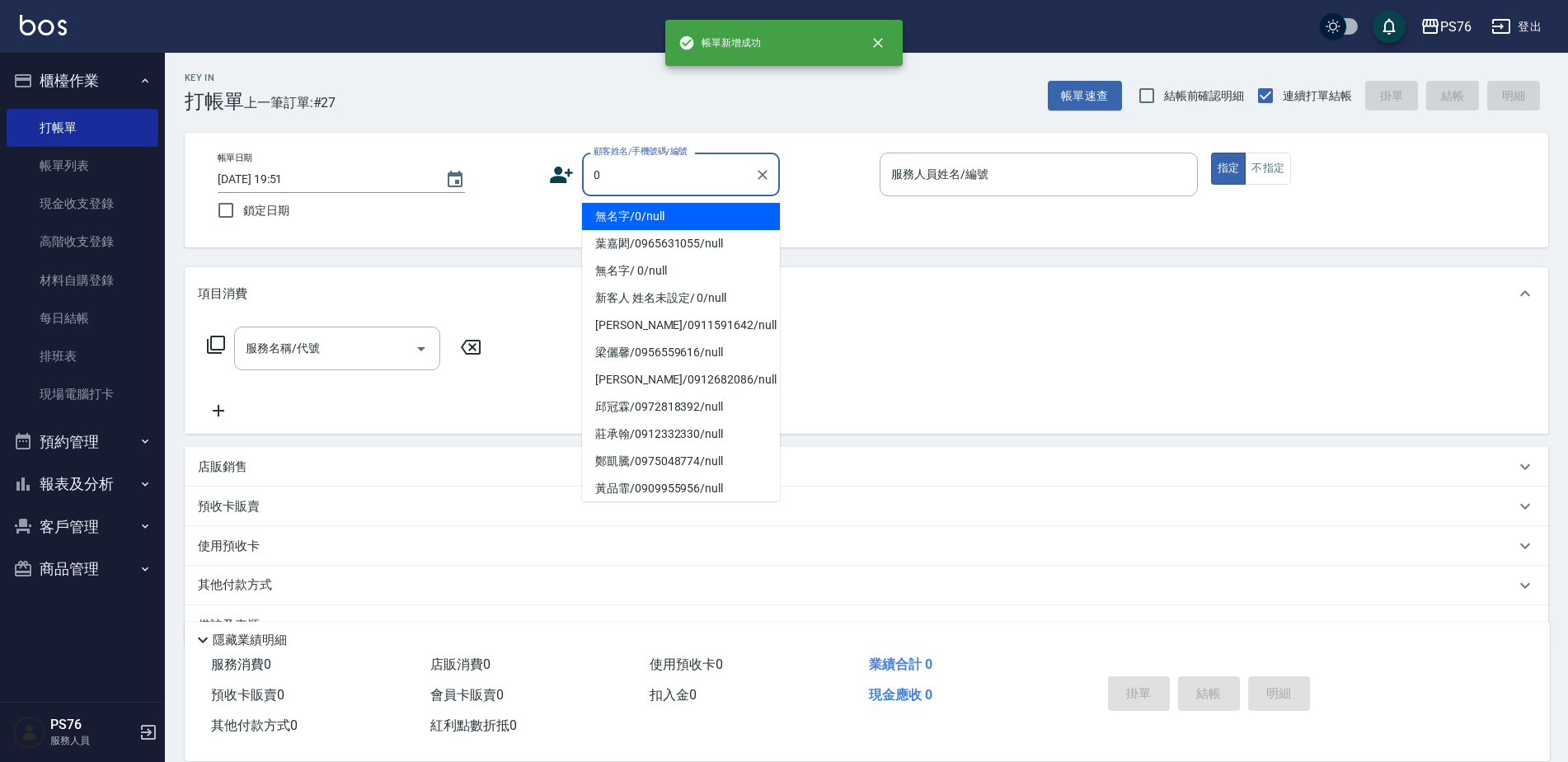
type input "無名字/0/null"
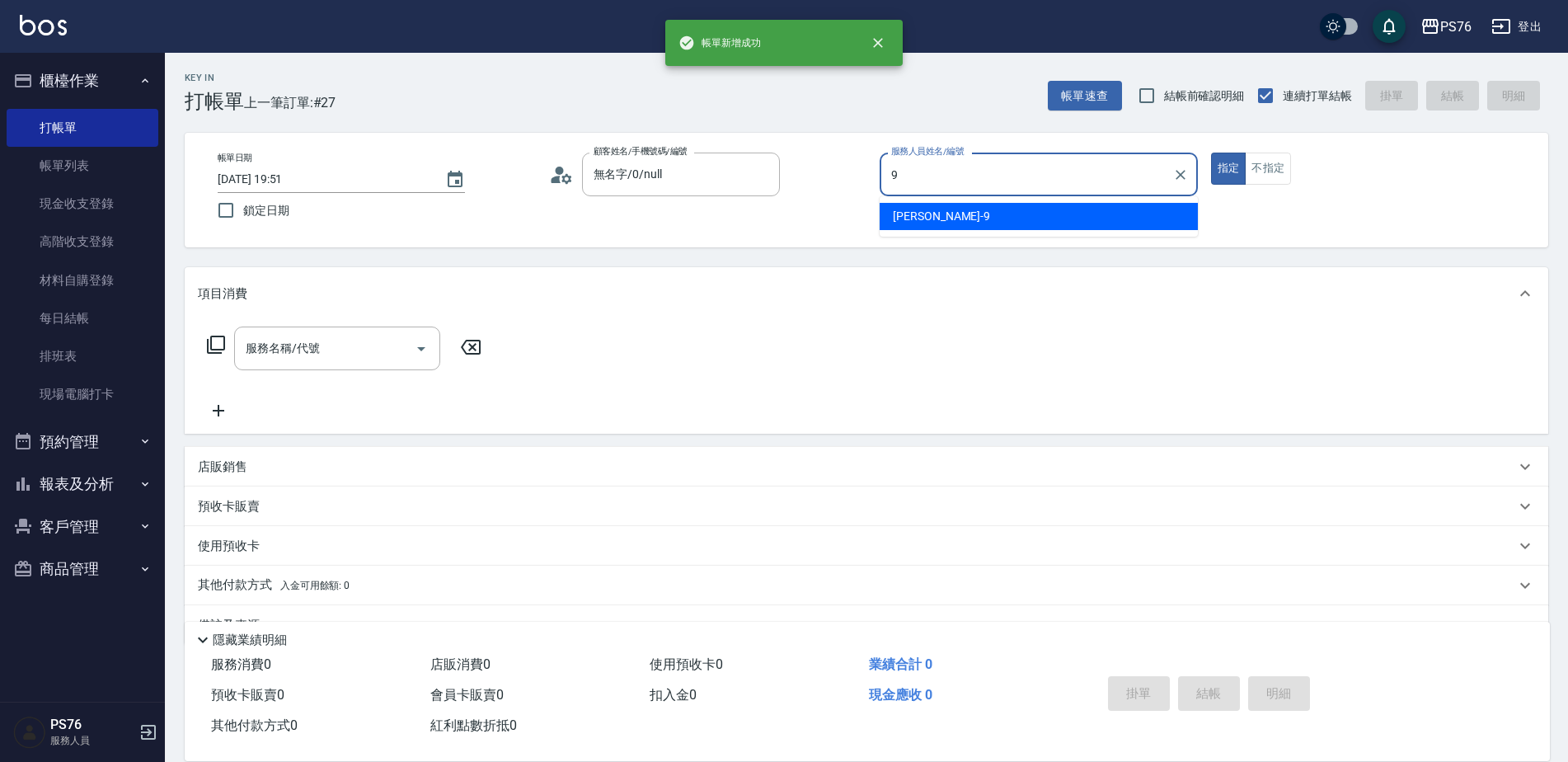
type input "[PERSON_NAME]-9"
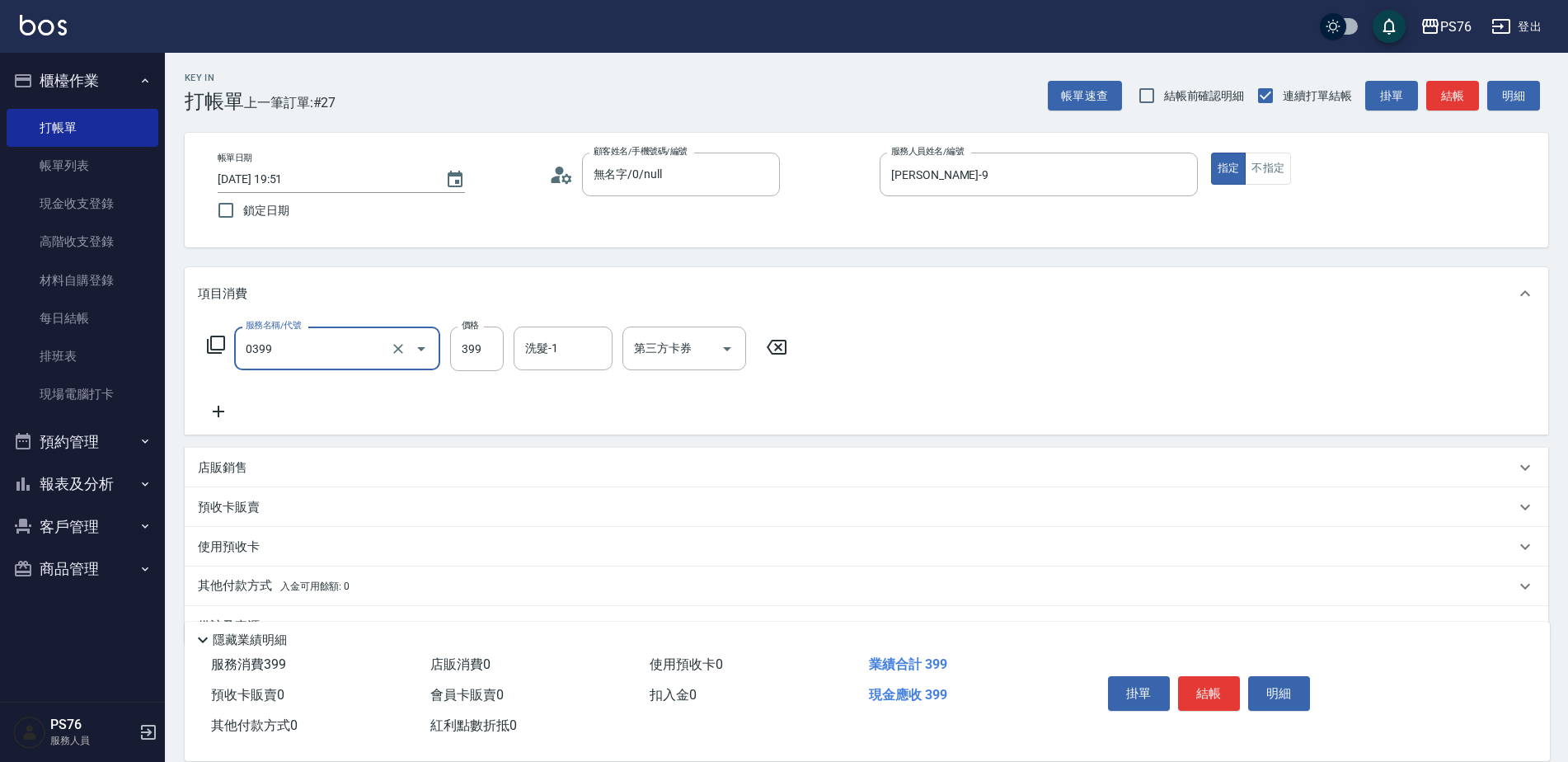
type input "海鹽399(0399)"
type input "192"
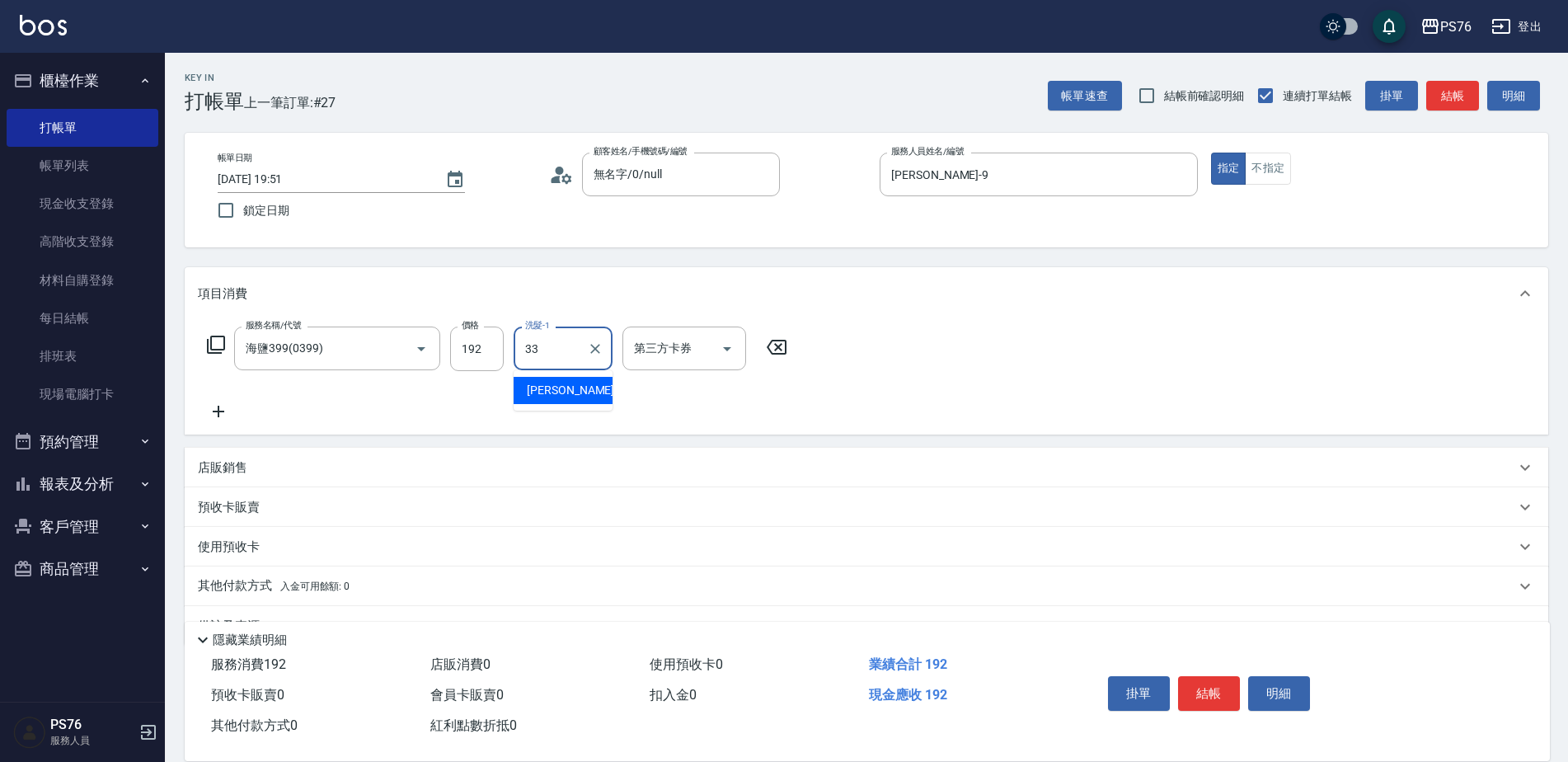
type input "[PERSON_NAME]33"
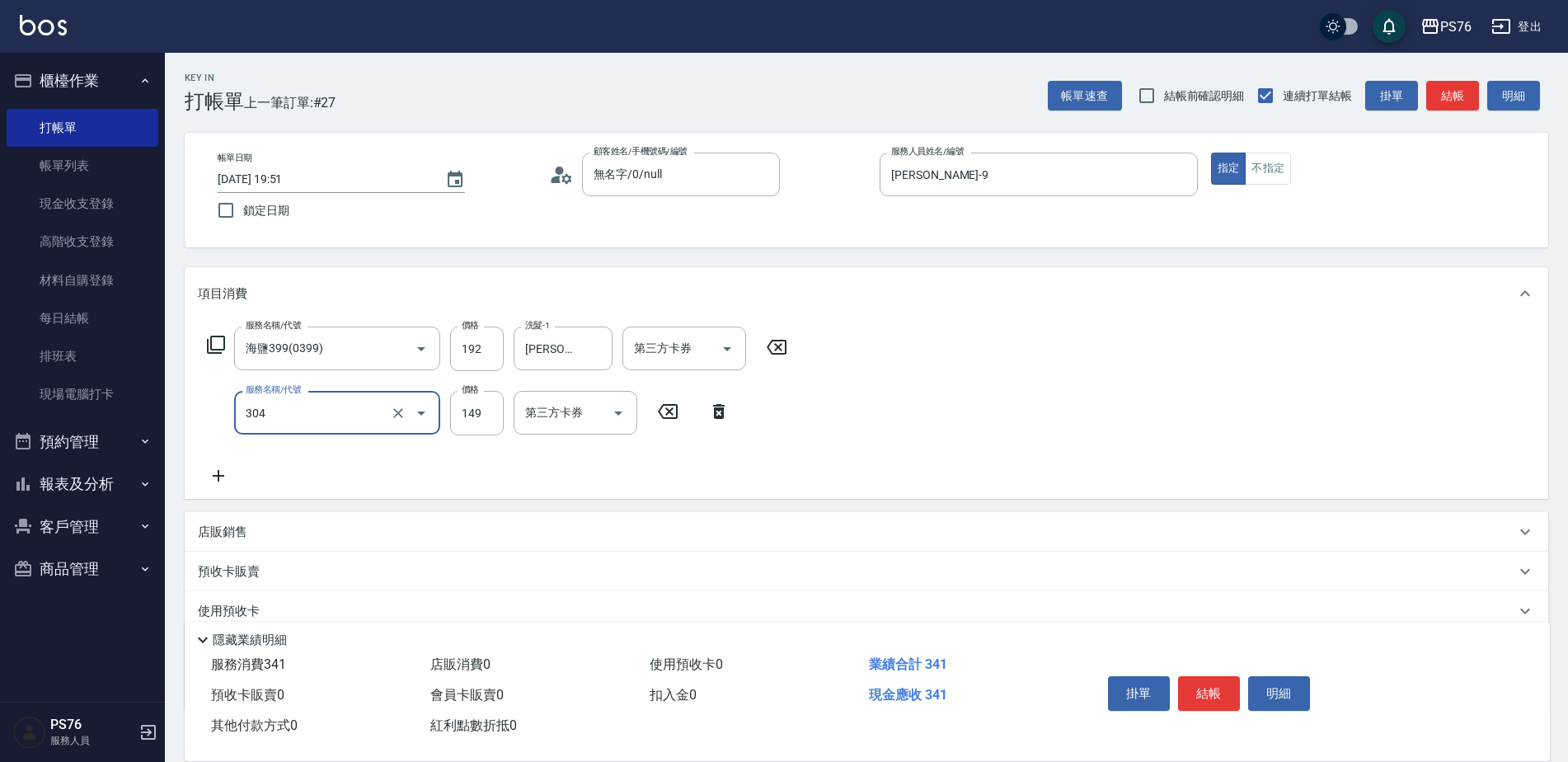
type input "剪髮(304)"
type input "207"
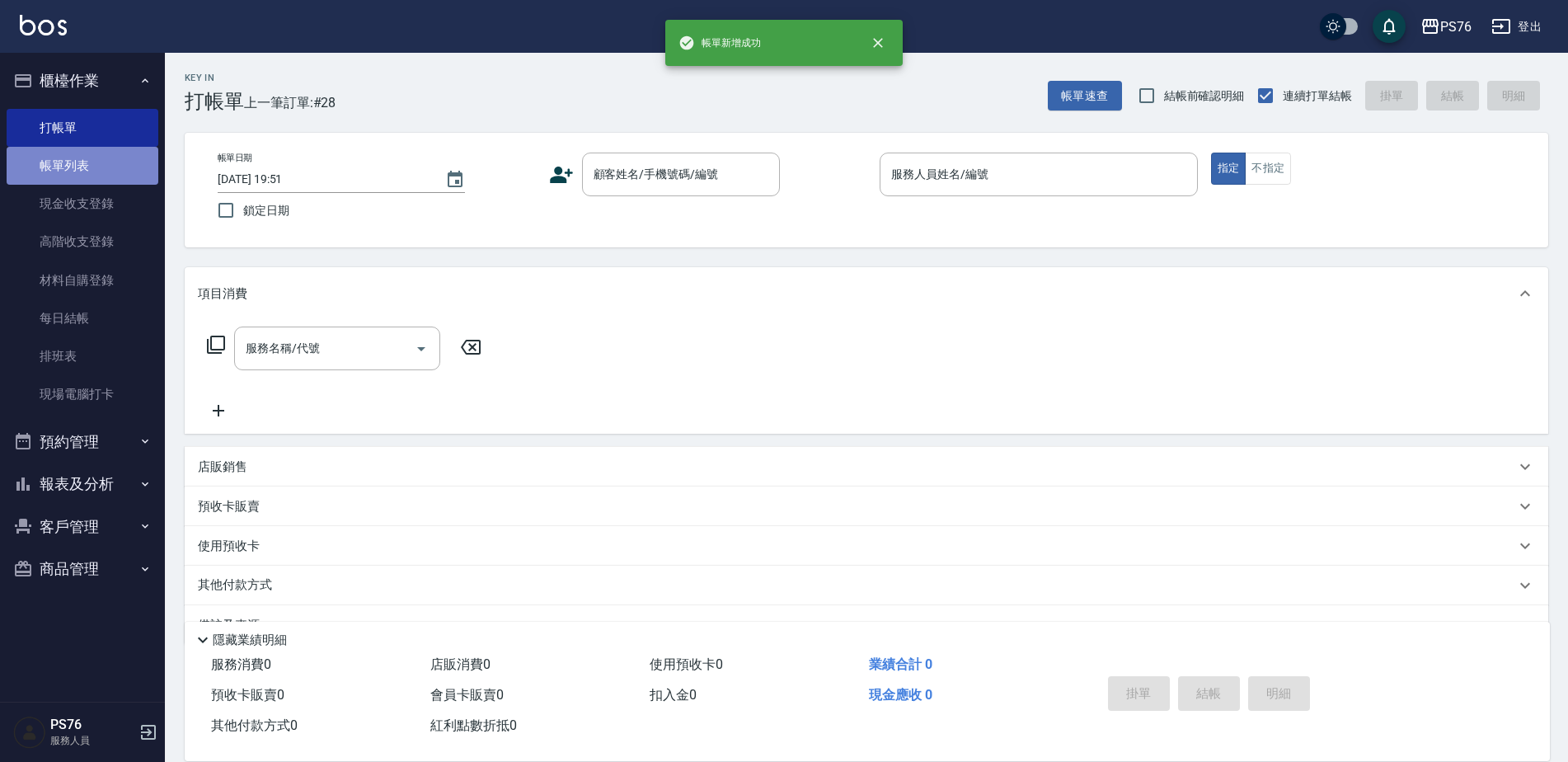
click at [97, 164] on link "帳單列表" at bounding box center [82, 166] width 152 height 38
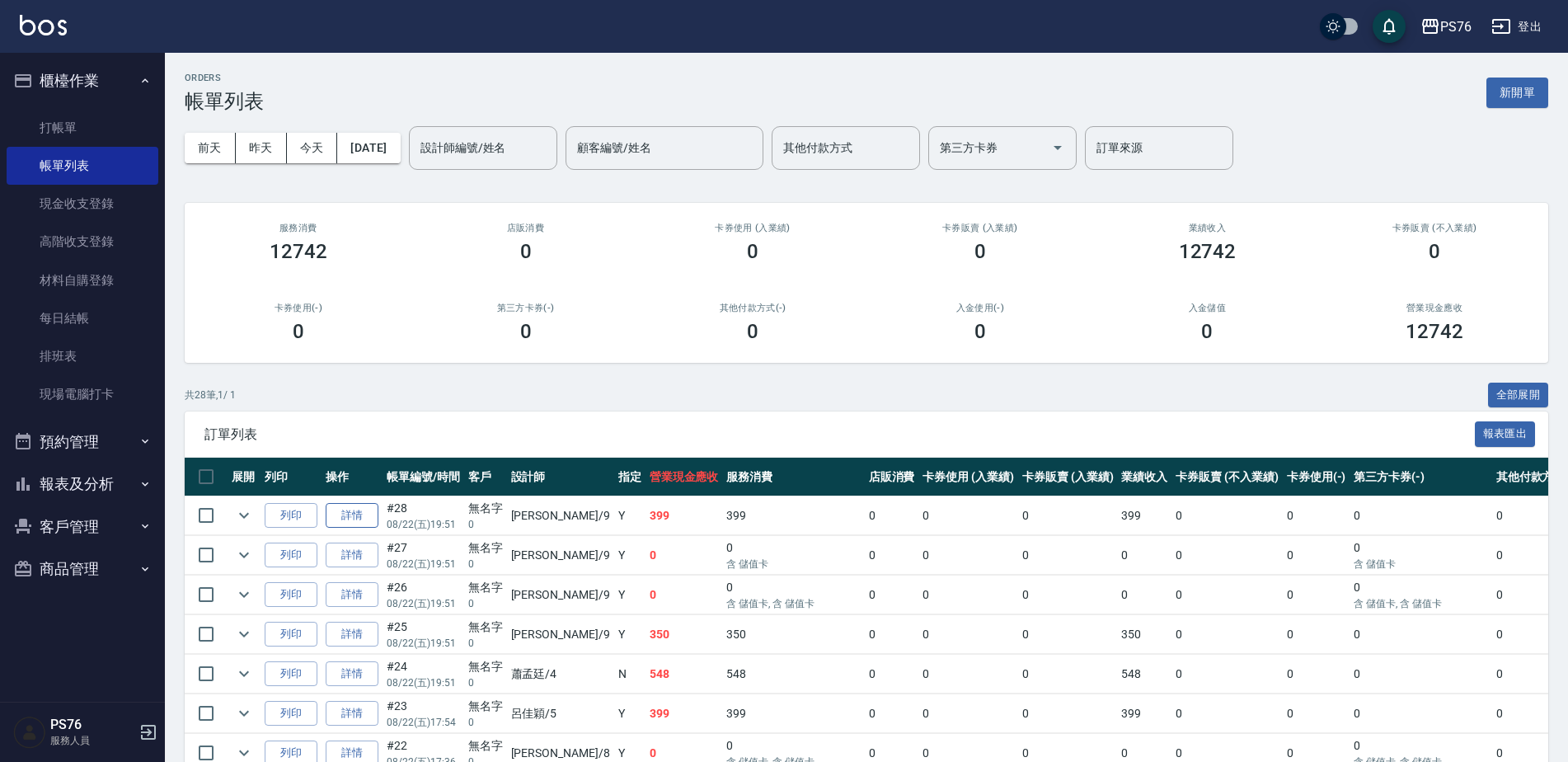
click at [348, 519] on link "詳情" at bounding box center [352, 515] width 53 height 25
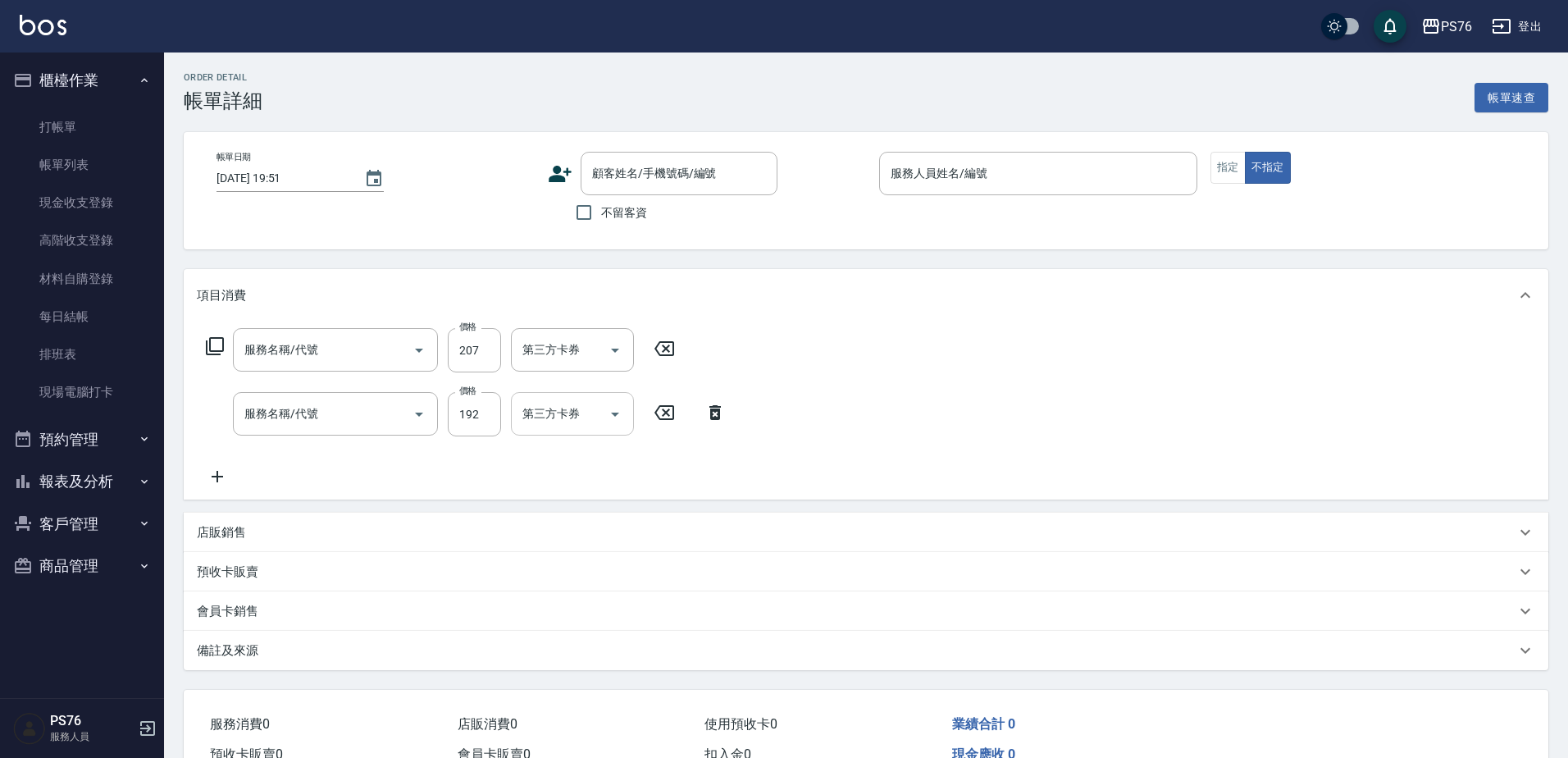
type input "[PERSON_NAME]-9"
type input "剪髮(304)"
type input "海鹽399(0399)"
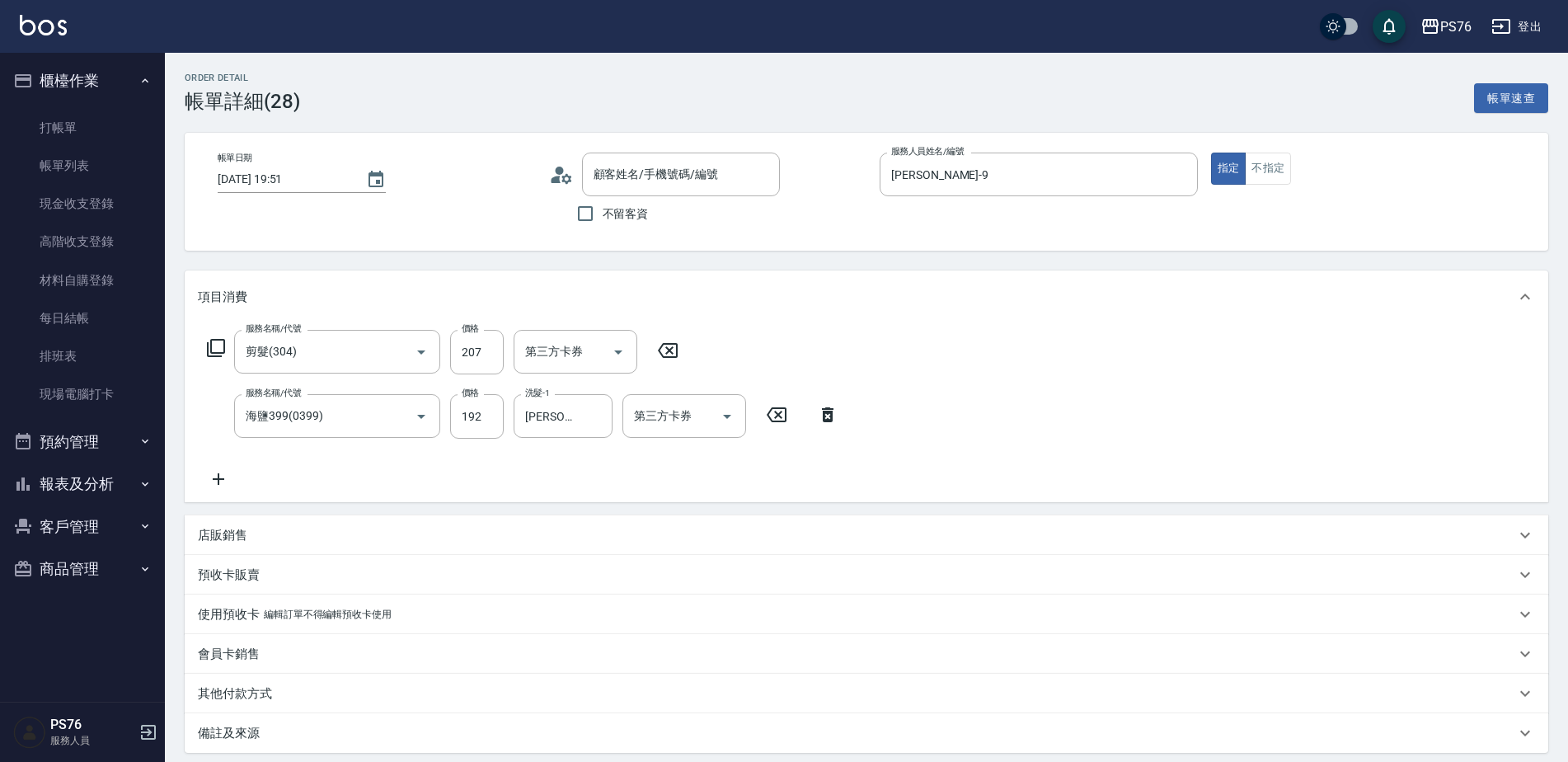
type input "無名字/0/null"
click at [595, 348] on input "第三方卡券" at bounding box center [563, 351] width 84 height 29
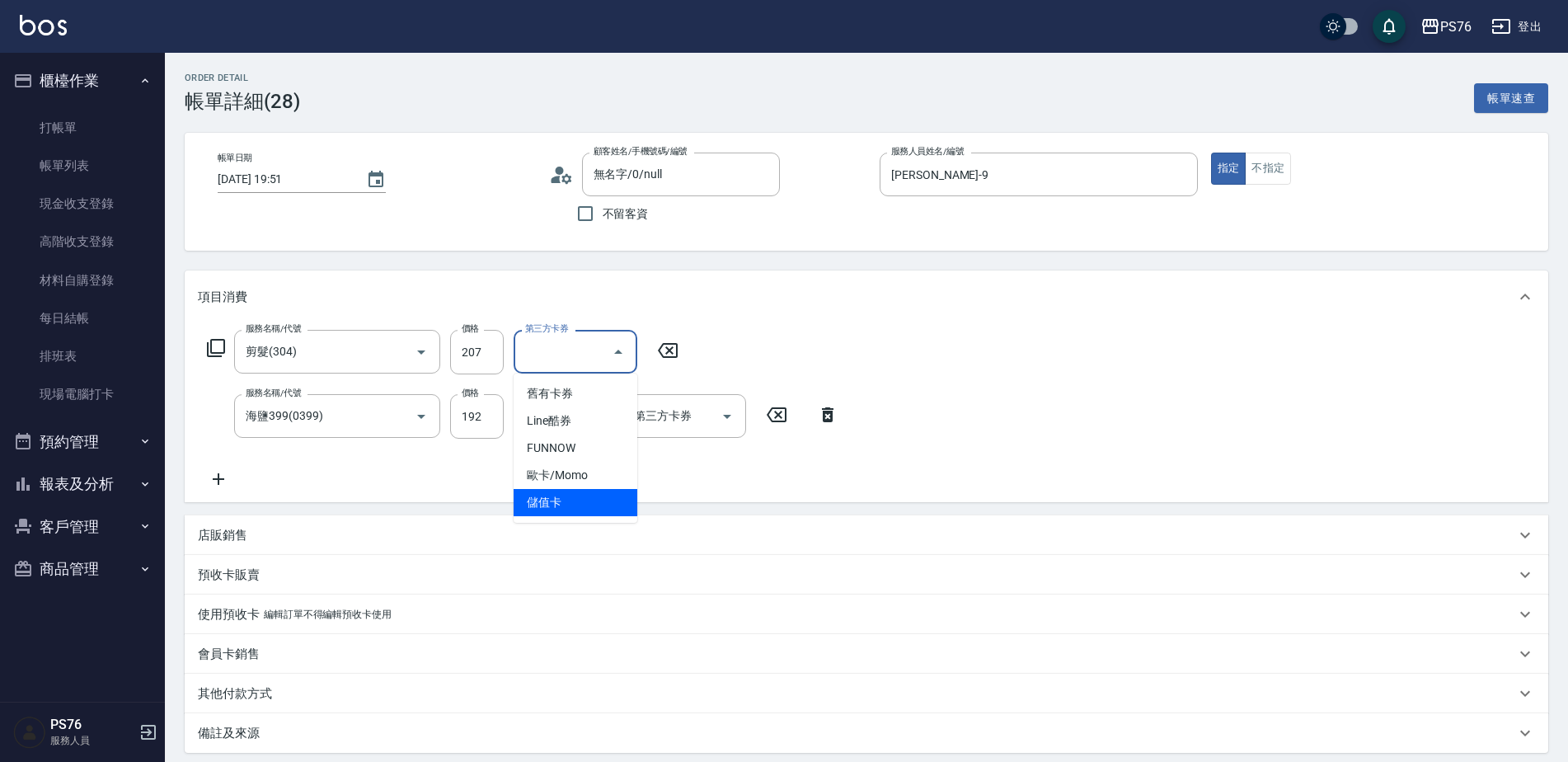
click at [565, 500] on span "儲值卡" at bounding box center [575, 502] width 124 height 27
type input "儲值卡"
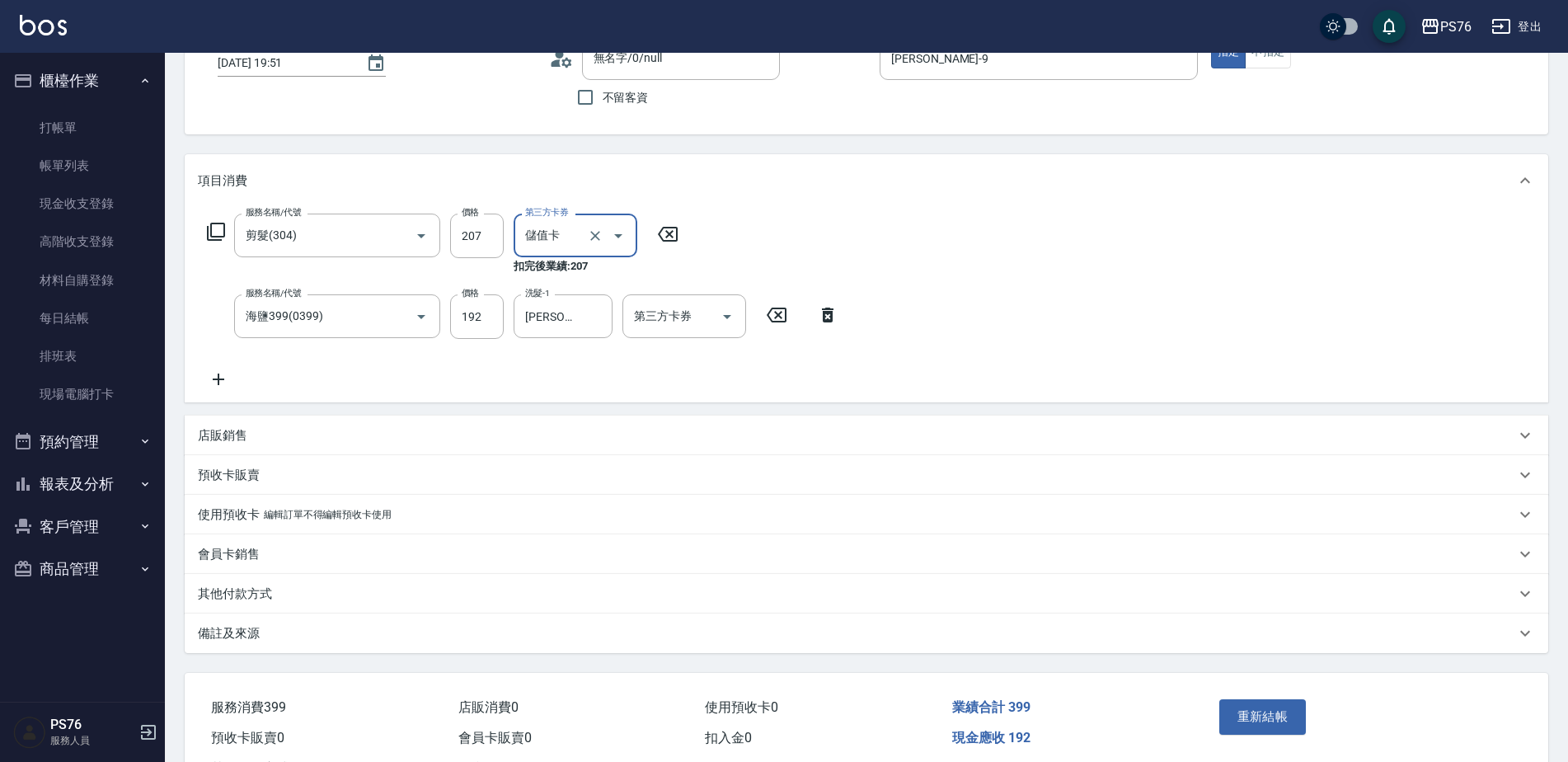
scroll to position [186, 0]
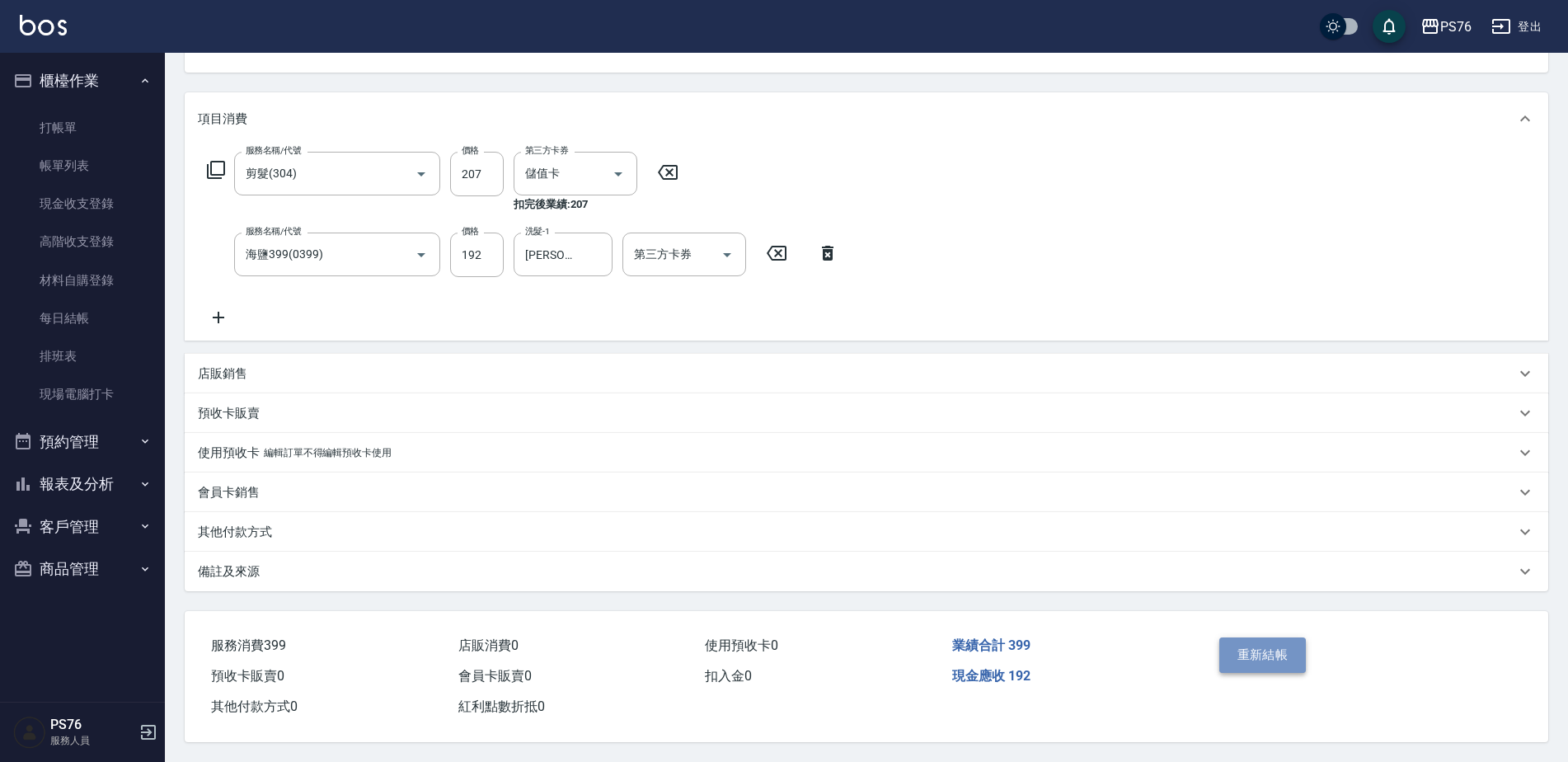
click at [1267, 658] on button "重新結帳" at bounding box center [1263, 655] width 88 height 35
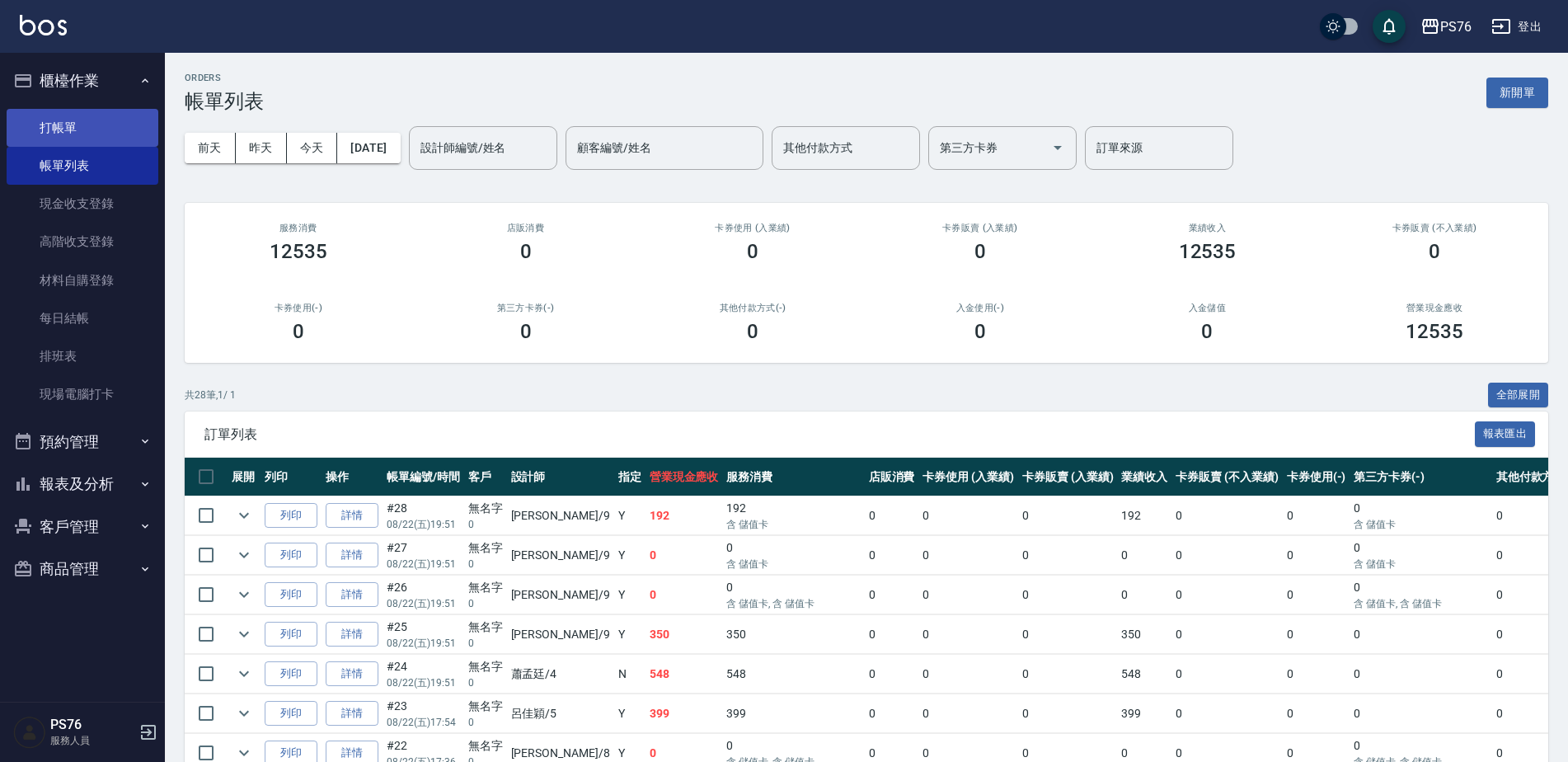
click at [66, 121] on link "打帳單" at bounding box center [82, 128] width 152 height 38
